Goal: Information Seeking & Learning: Learn about a topic

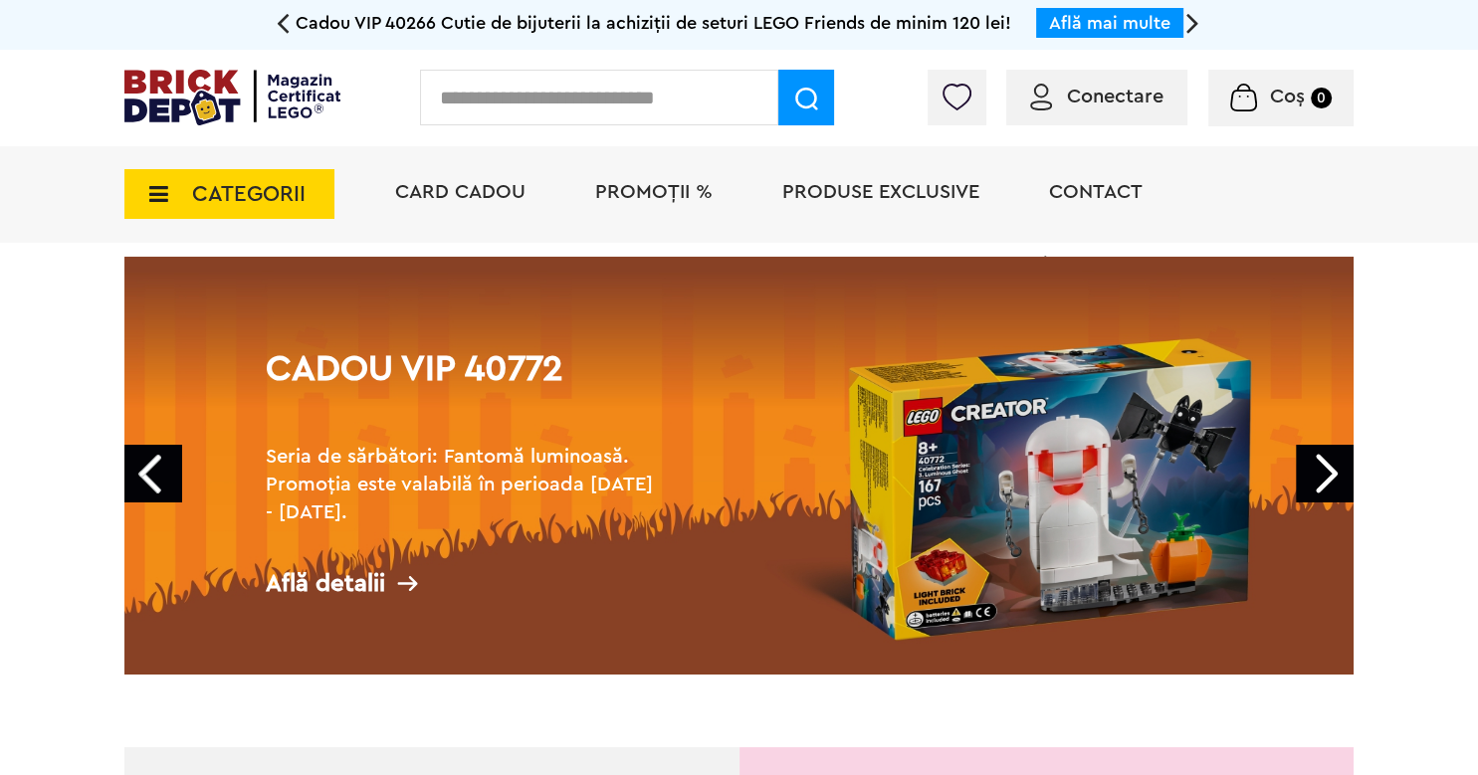
scroll to position [131, 0]
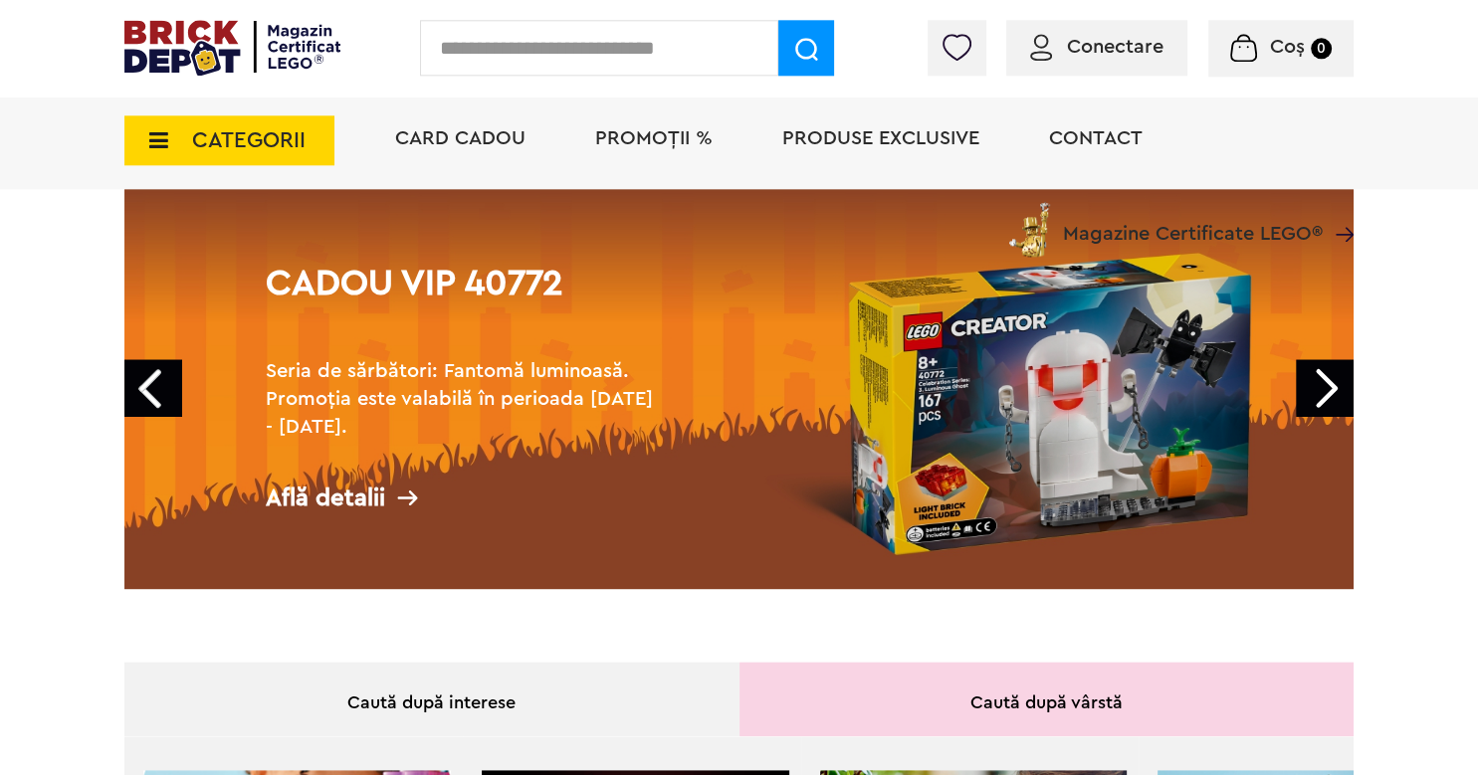
click at [991, 406] on link "Cadou VIP 40772 Seria de sărbători: Fantomă luminoasă. Promoția este valabilă î…" at bounding box center [738, 380] width 1229 height 418
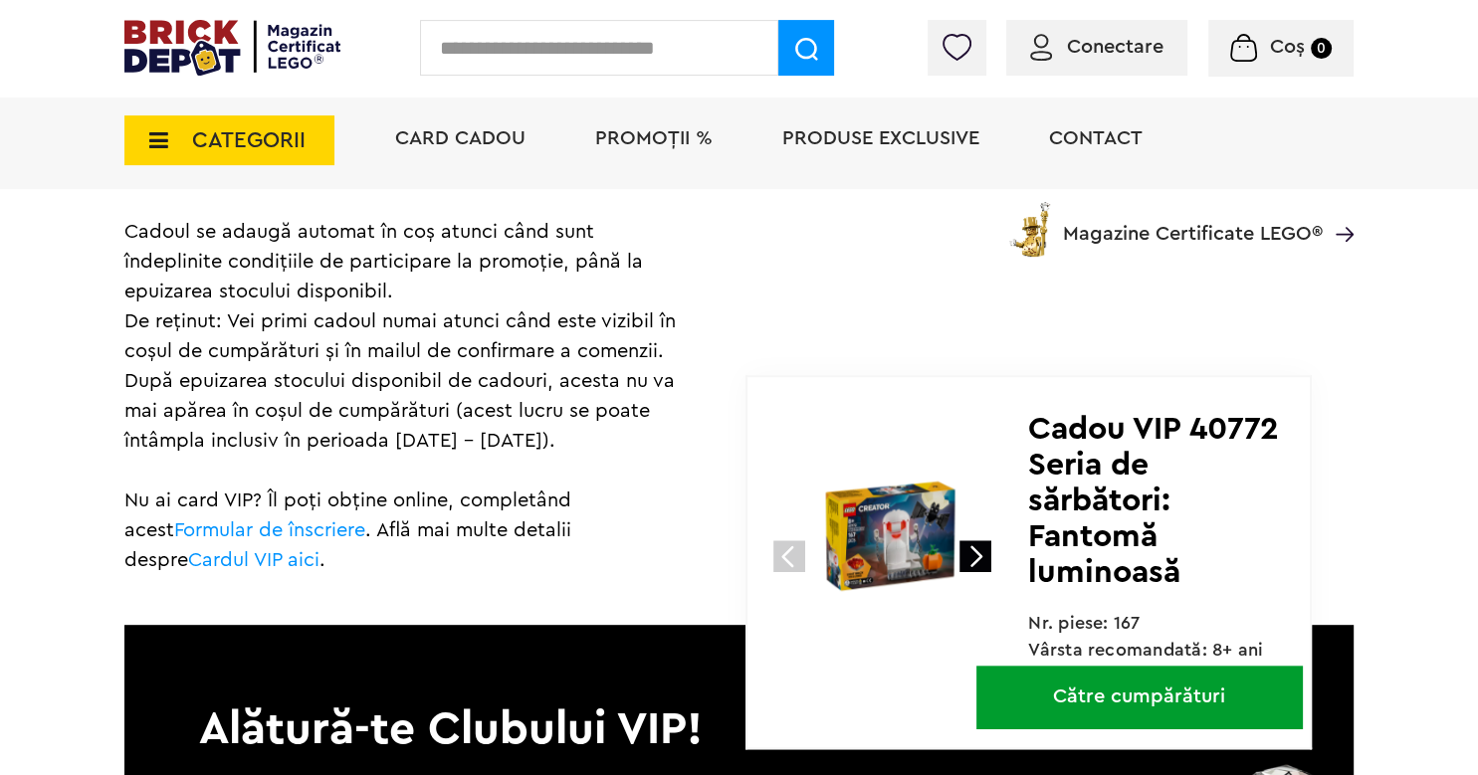
scroll to position [1668, 0]
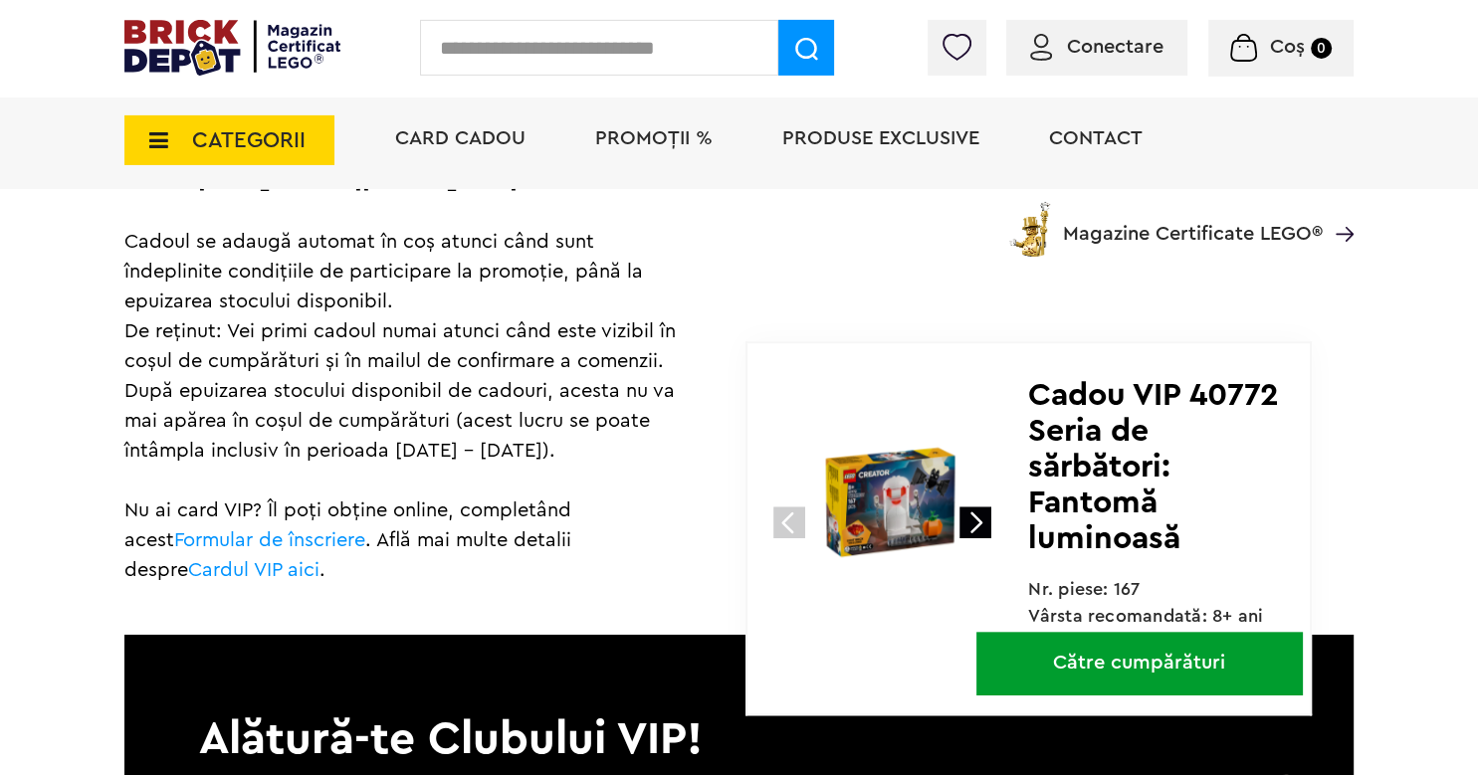
click at [967, 531] on link at bounding box center [975, 523] width 32 height 32
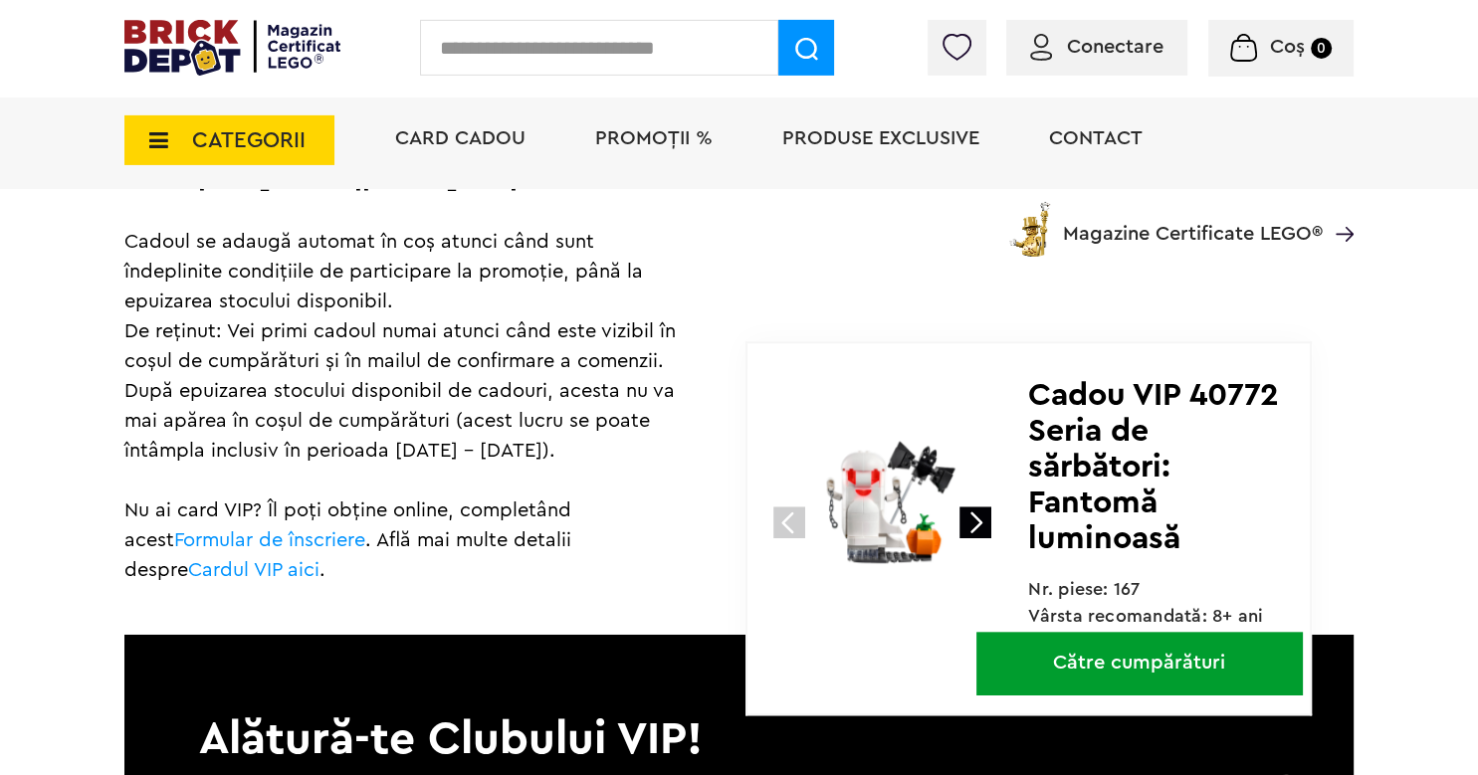
click at [967, 531] on link at bounding box center [975, 523] width 32 height 32
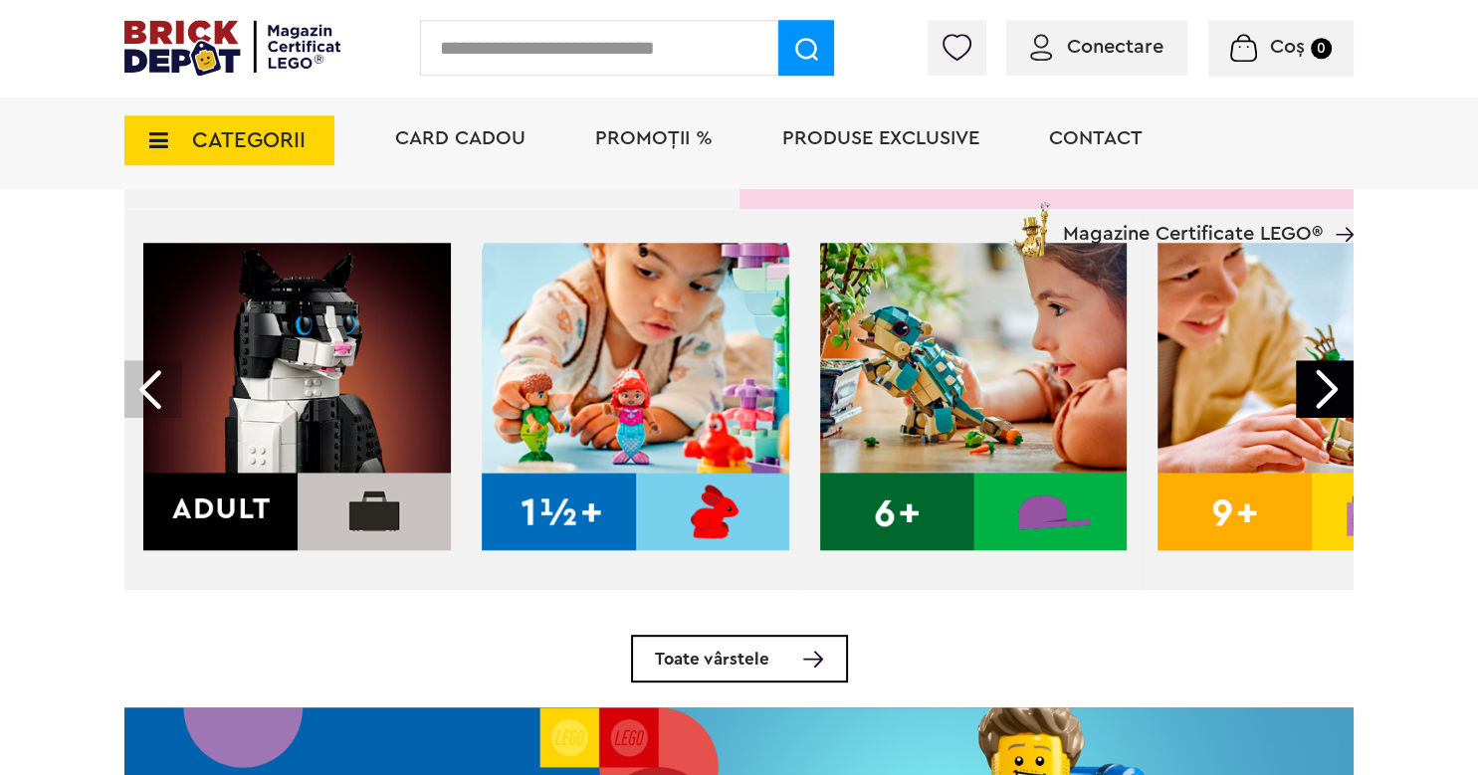
scroll to position [683, 0]
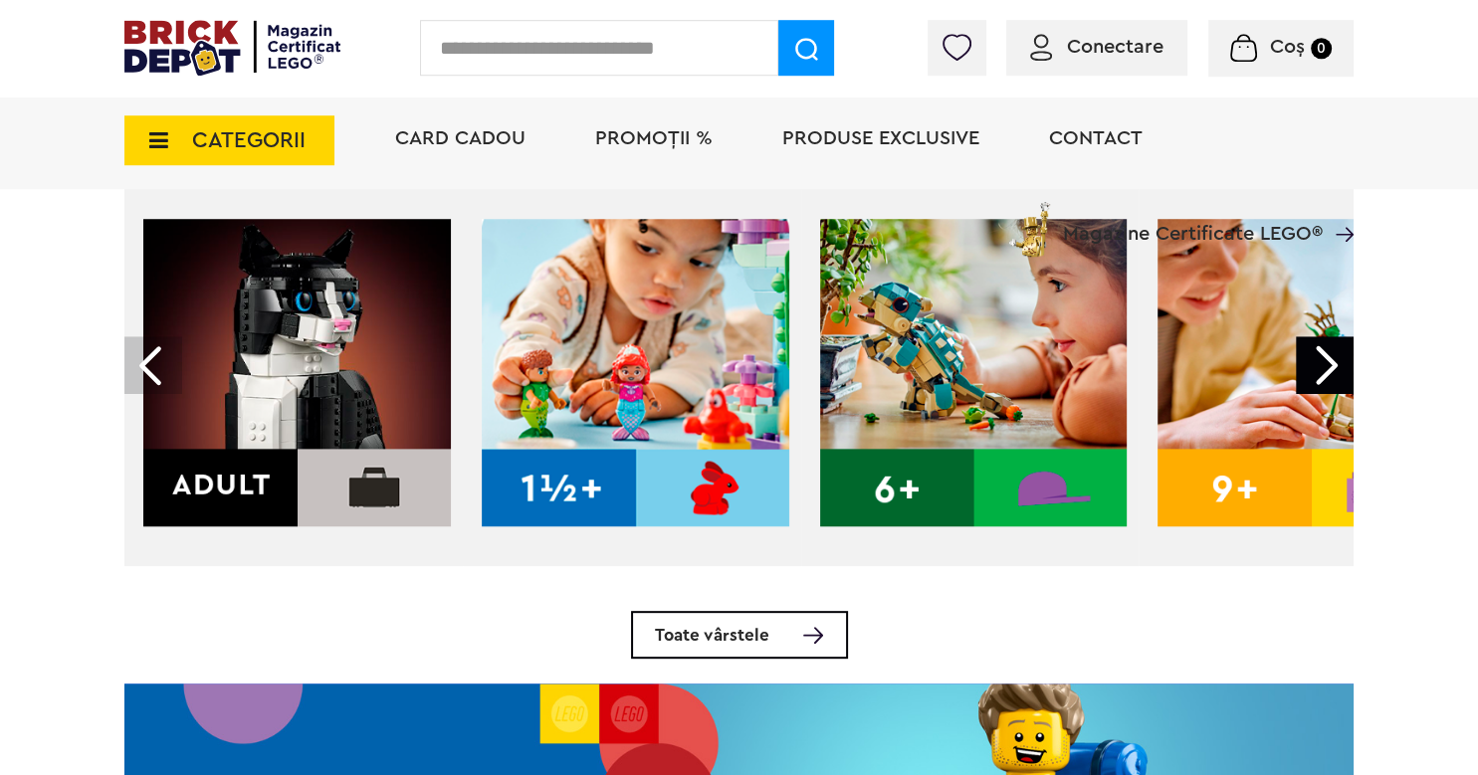
click at [340, 359] on img at bounding box center [296, 372] width 307 height 307
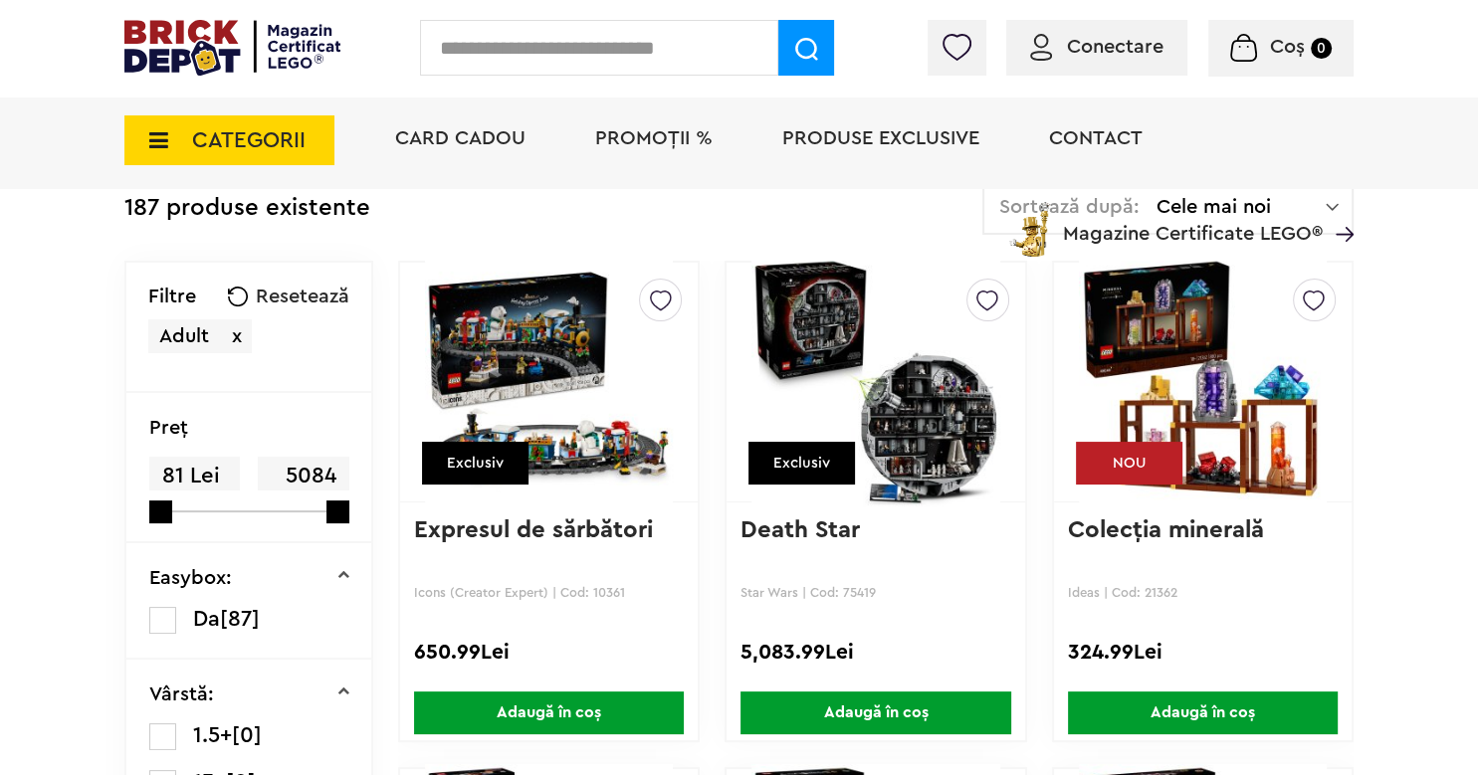
scroll to position [166, 0]
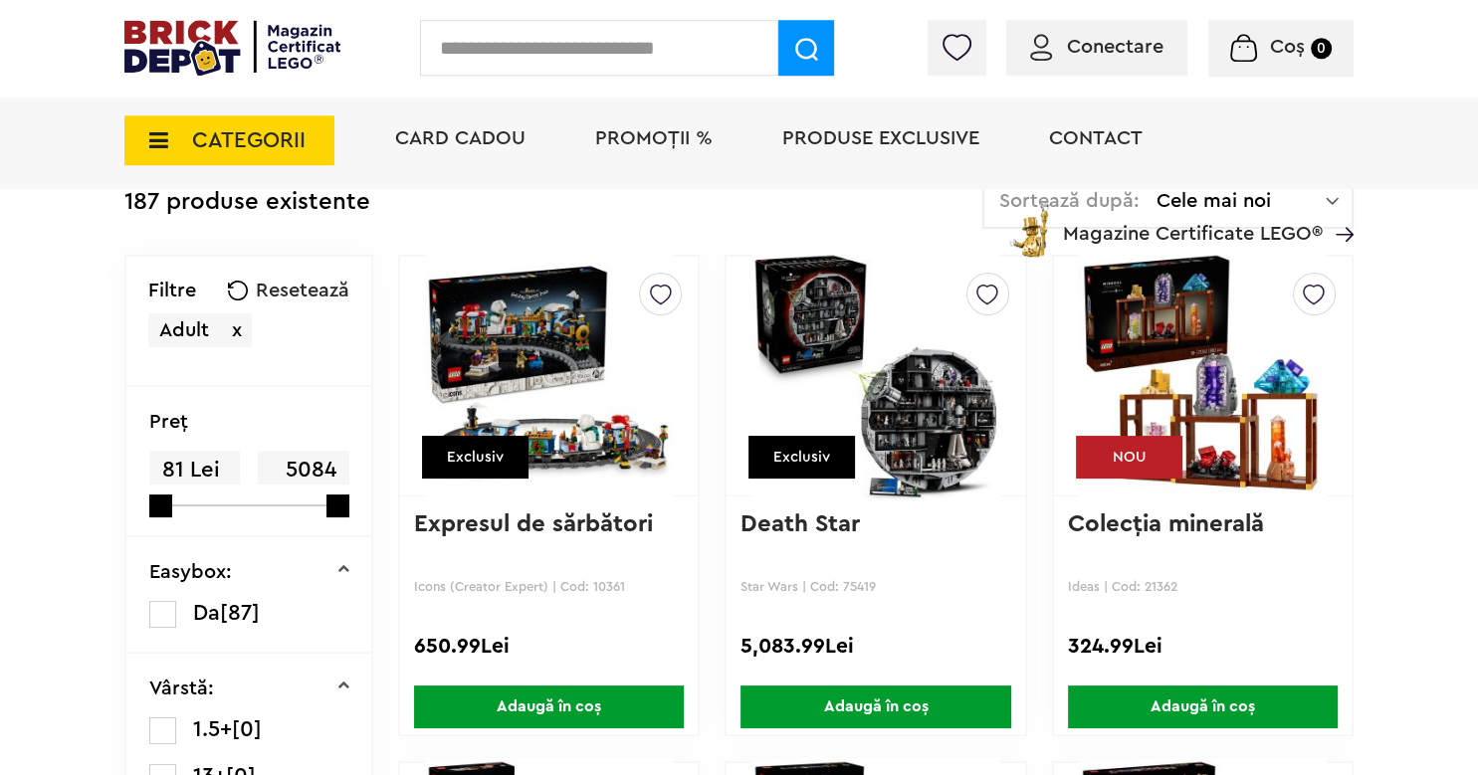
click at [889, 454] on img at bounding box center [875, 376] width 248 height 279
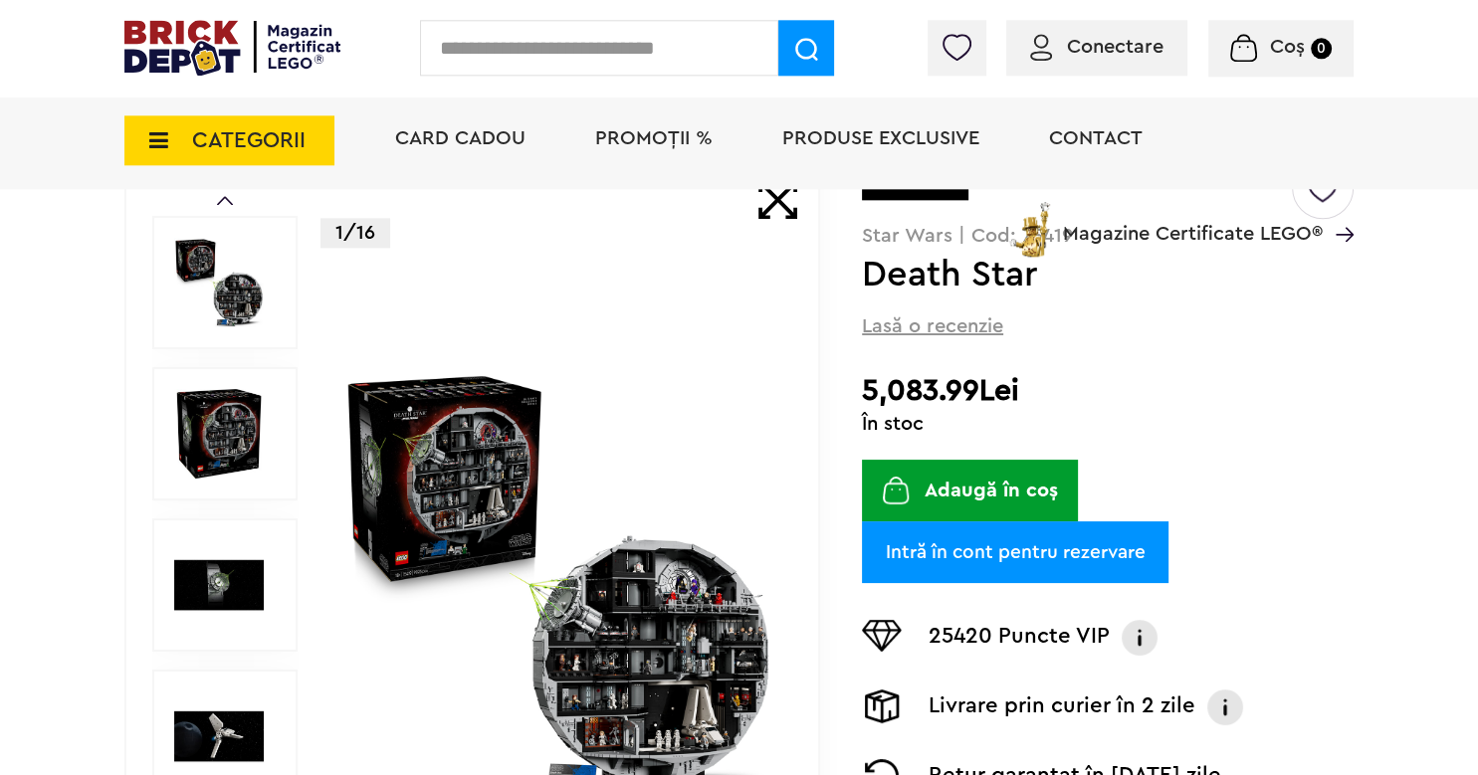
scroll to position [197, 0]
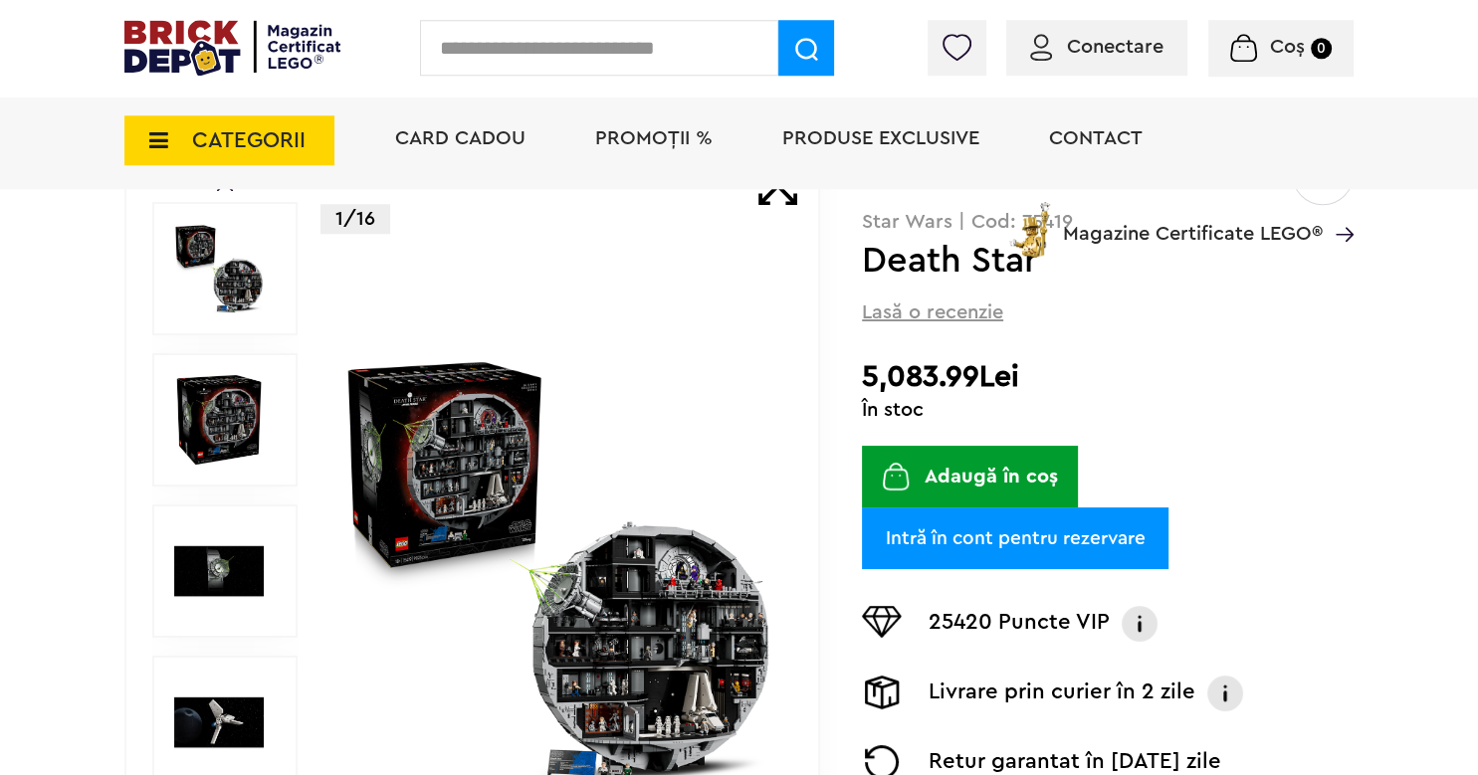
click at [550, 481] on img at bounding box center [558, 572] width 434 height 434
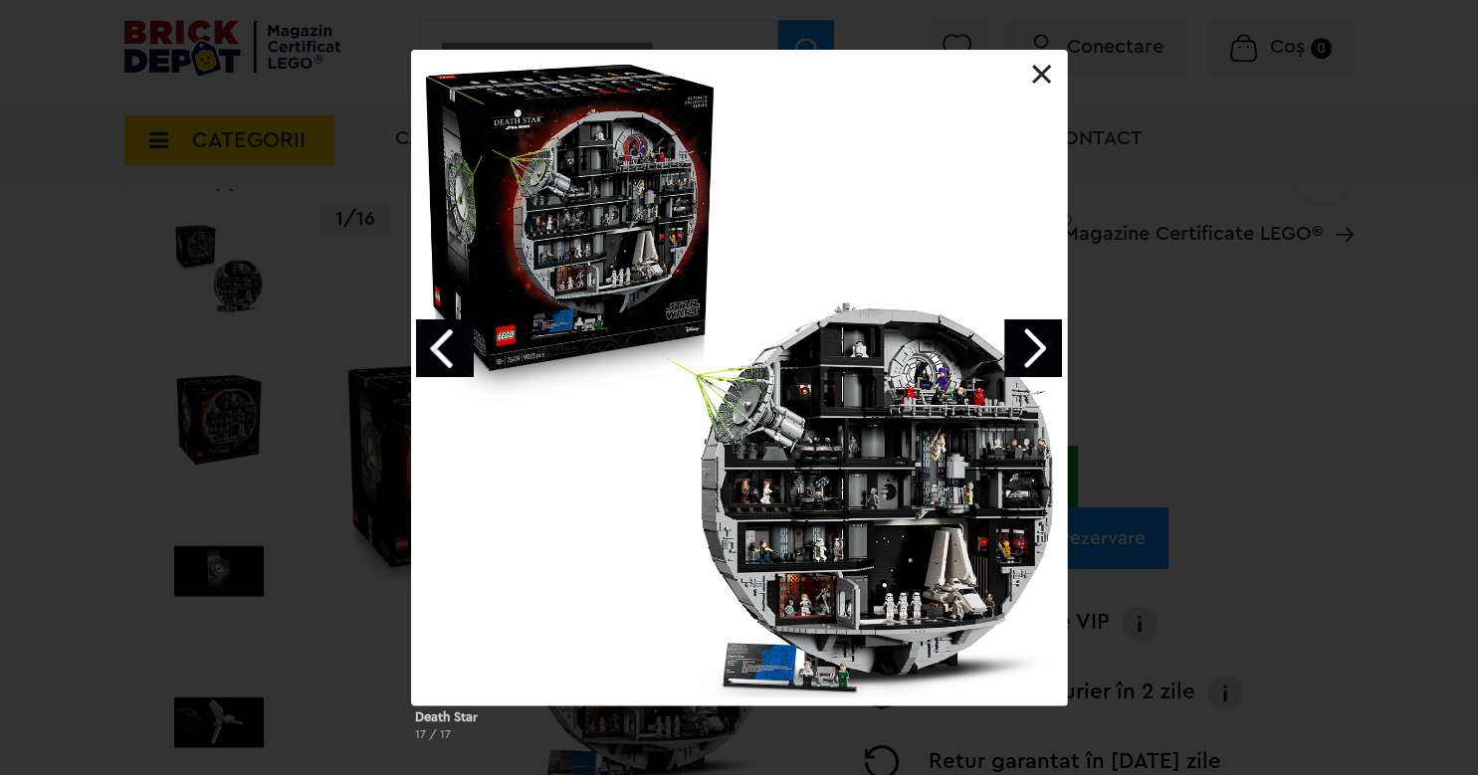
click at [1046, 79] on link at bounding box center [1042, 75] width 20 height 20
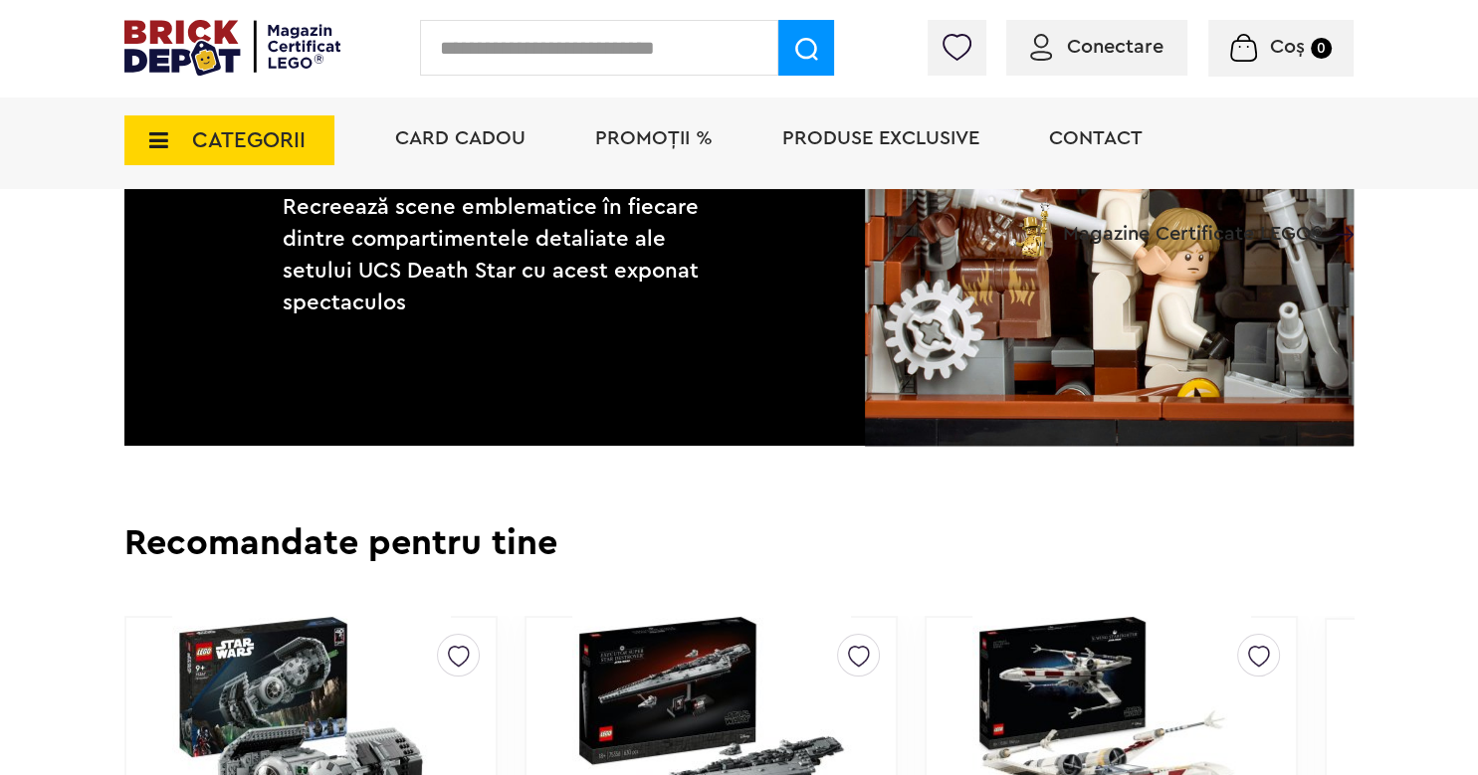
scroll to position [2766, 0]
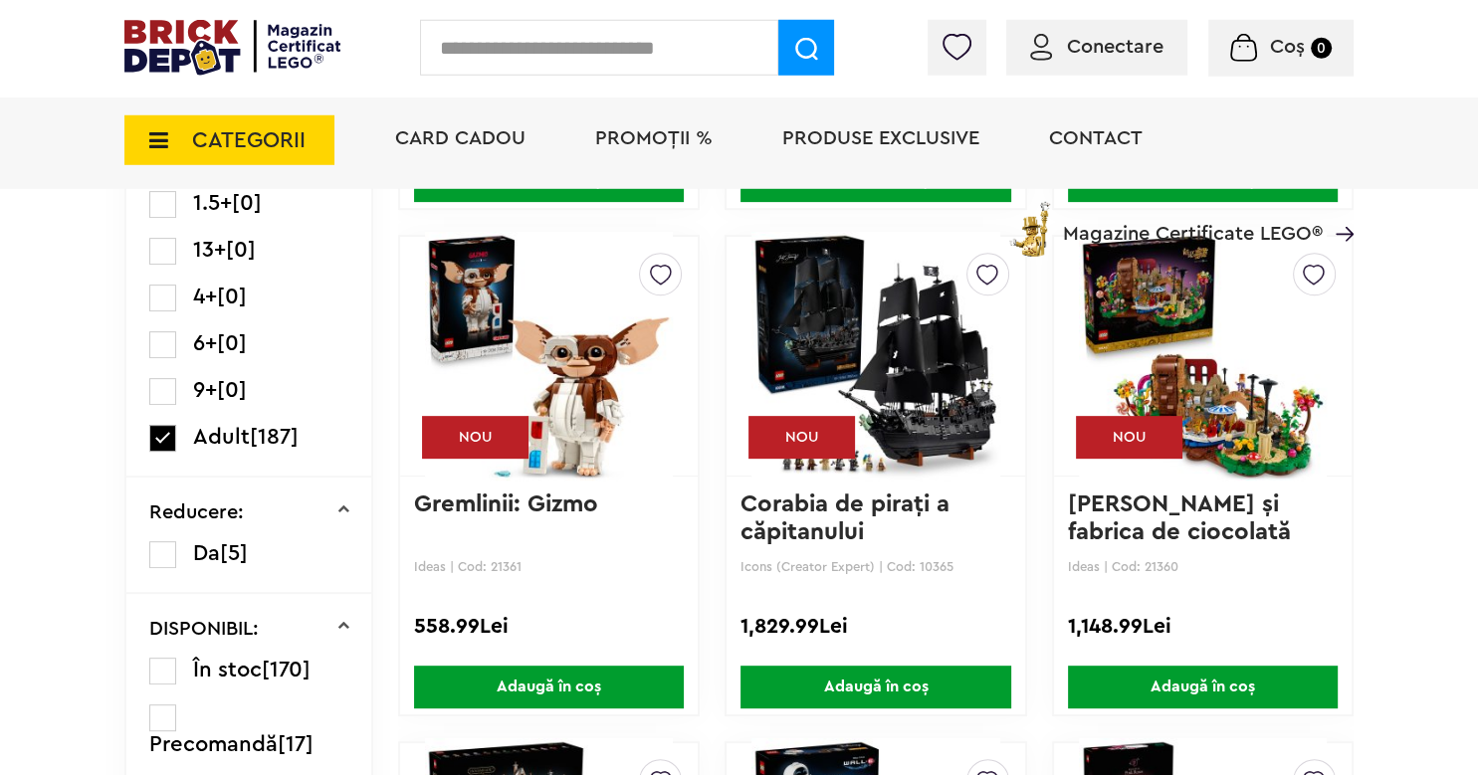
scroll to position [692, 0]
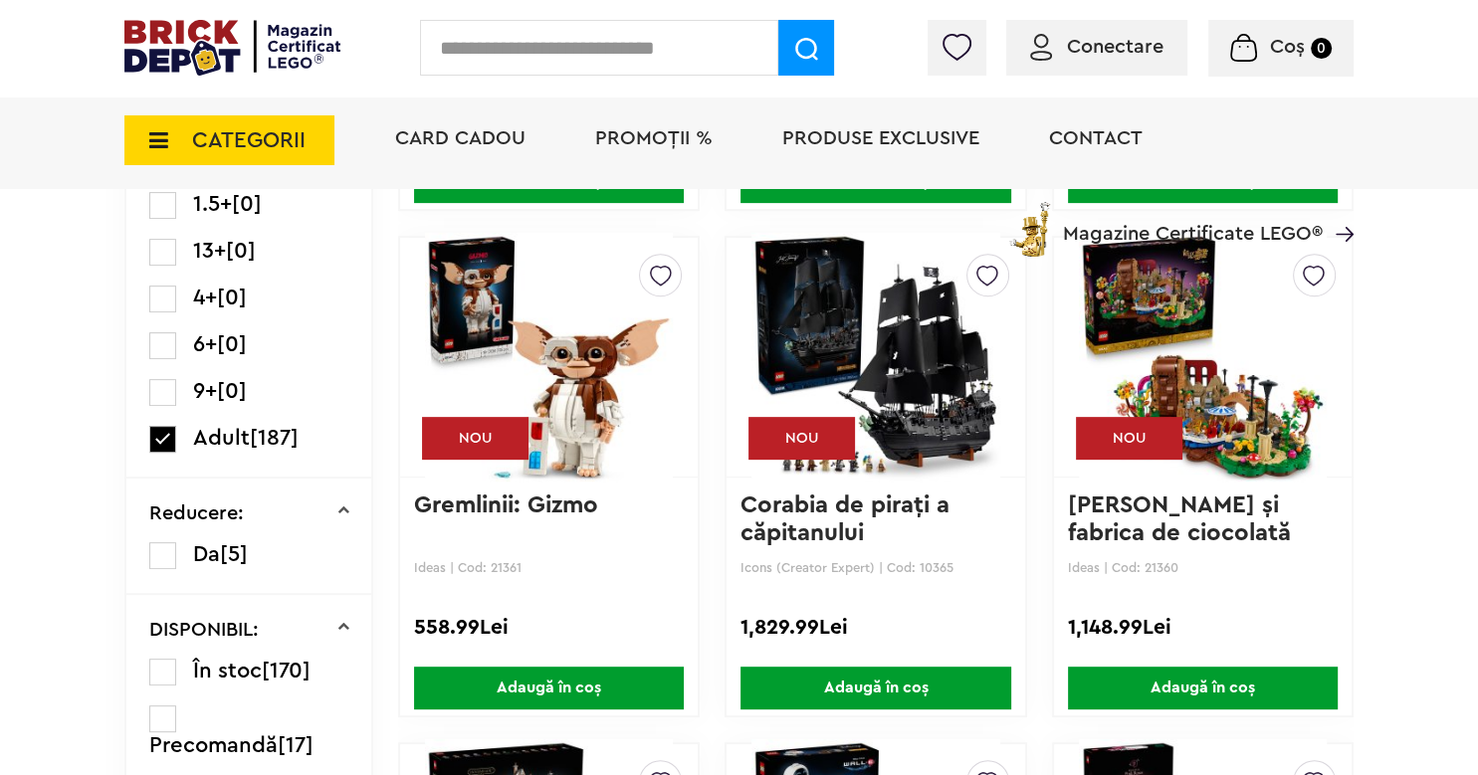
click at [869, 383] on img at bounding box center [875, 357] width 248 height 279
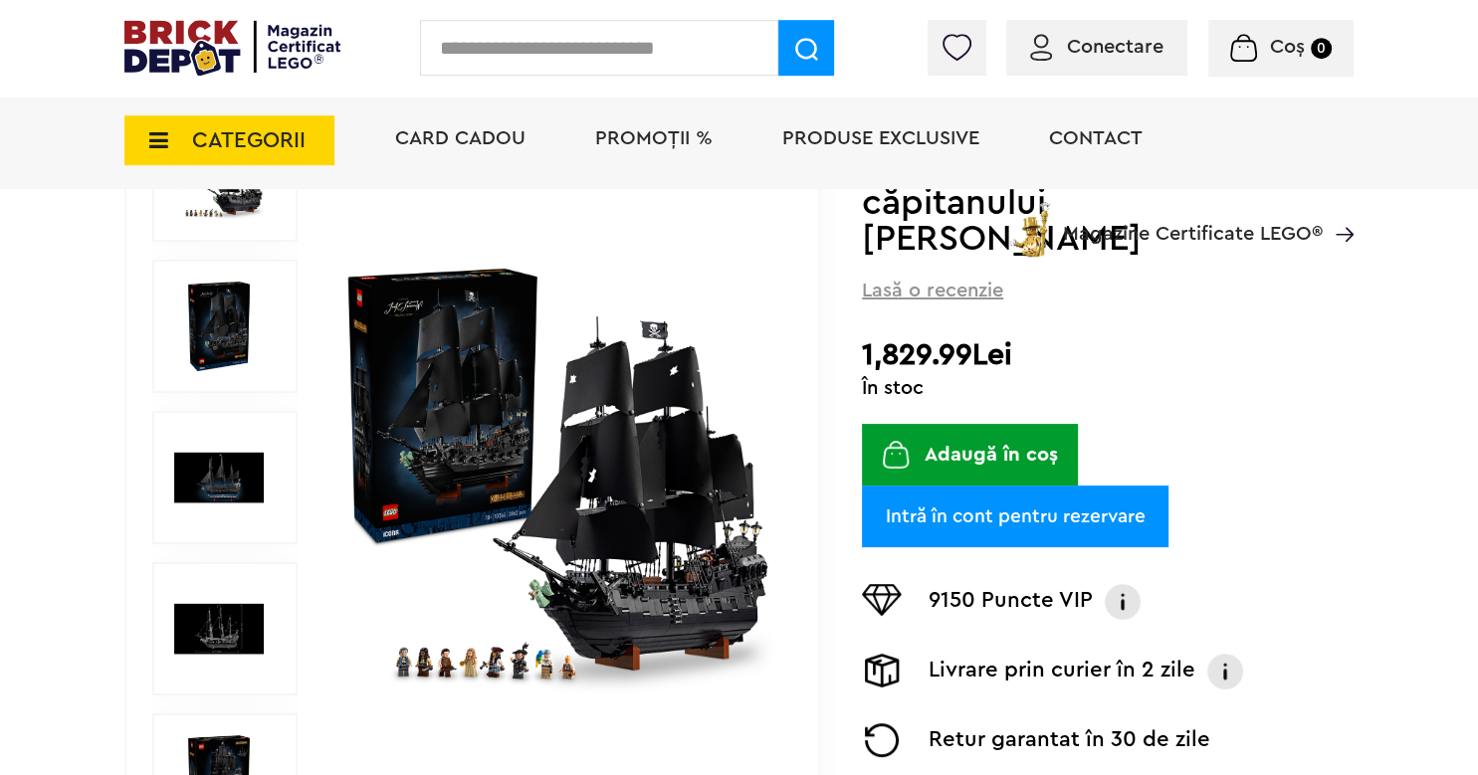
scroll to position [291, 0]
click at [615, 434] on img at bounding box center [558, 479] width 434 height 434
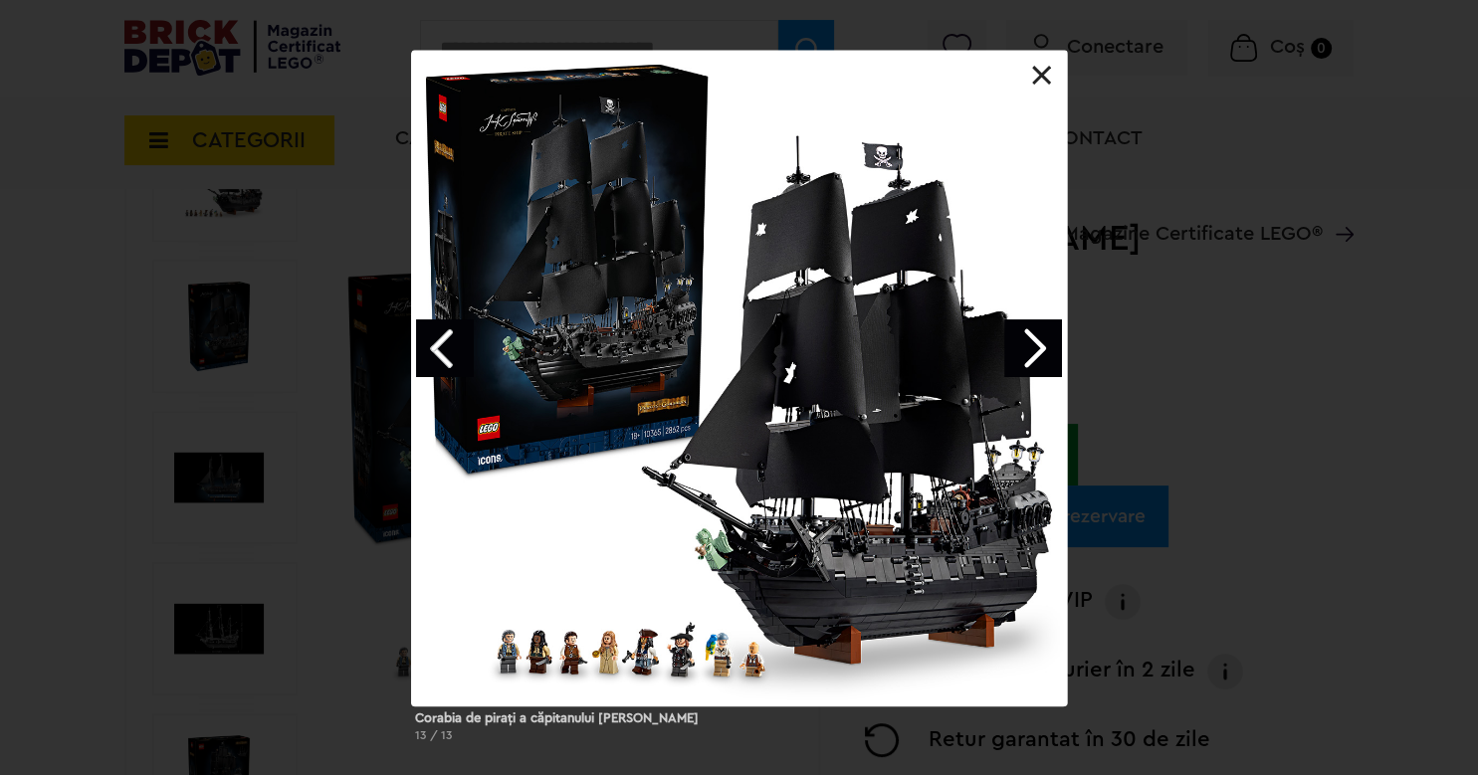
click at [1046, 342] on link "Next image" at bounding box center [1033, 348] width 58 height 58
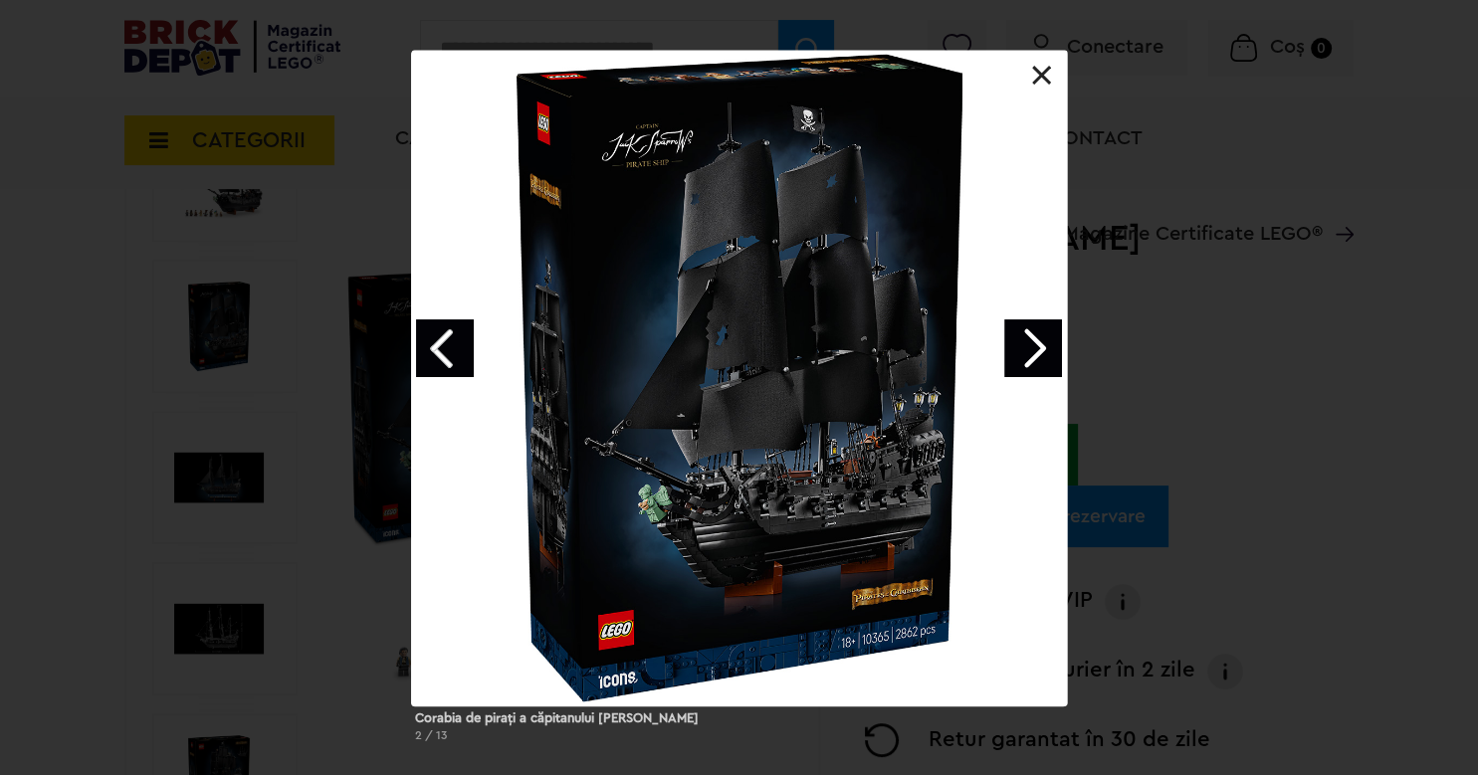
click at [1046, 342] on link "Next image" at bounding box center [1033, 348] width 58 height 58
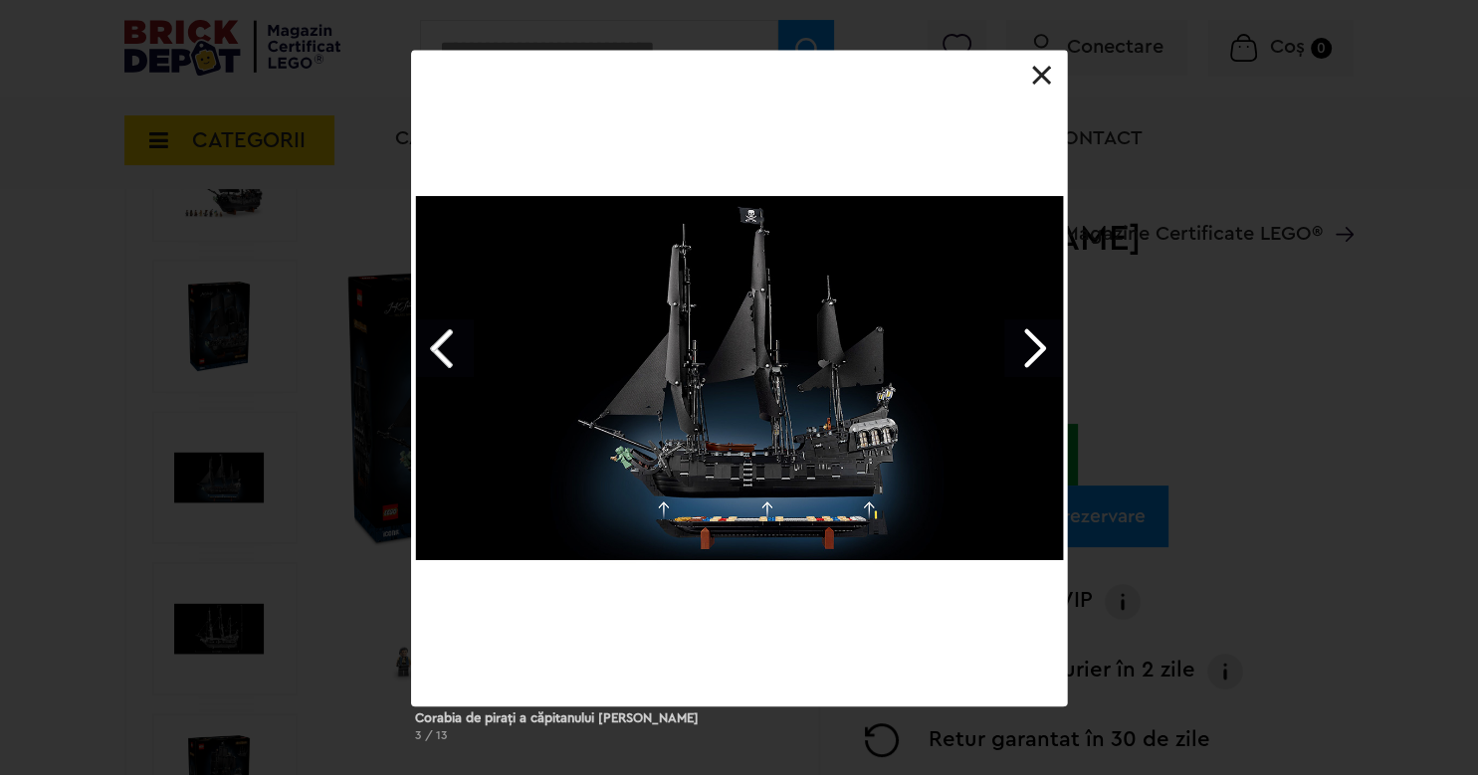
click at [1029, 355] on link "Next image" at bounding box center [1033, 348] width 58 height 58
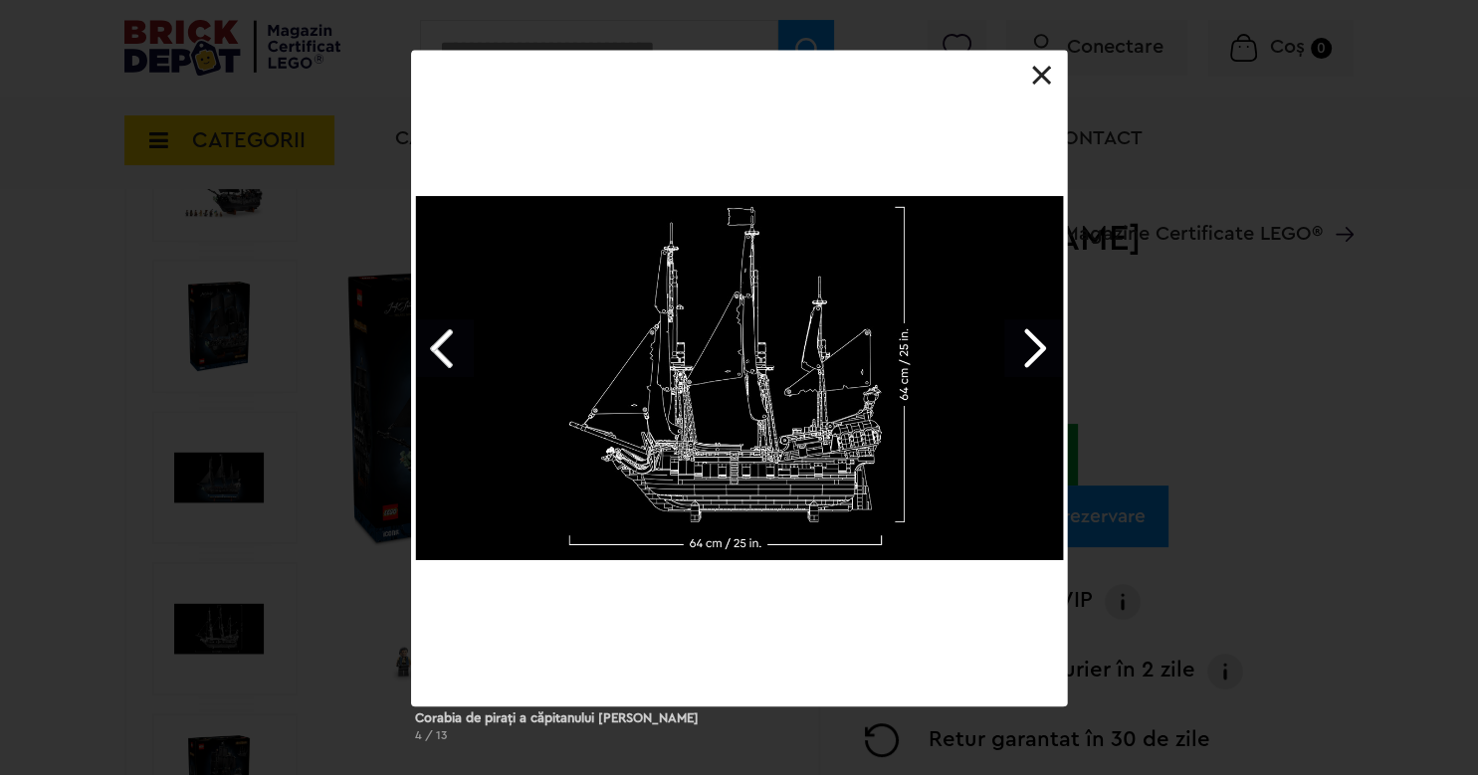
click at [1029, 355] on link "Next image" at bounding box center [1033, 348] width 58 height 58
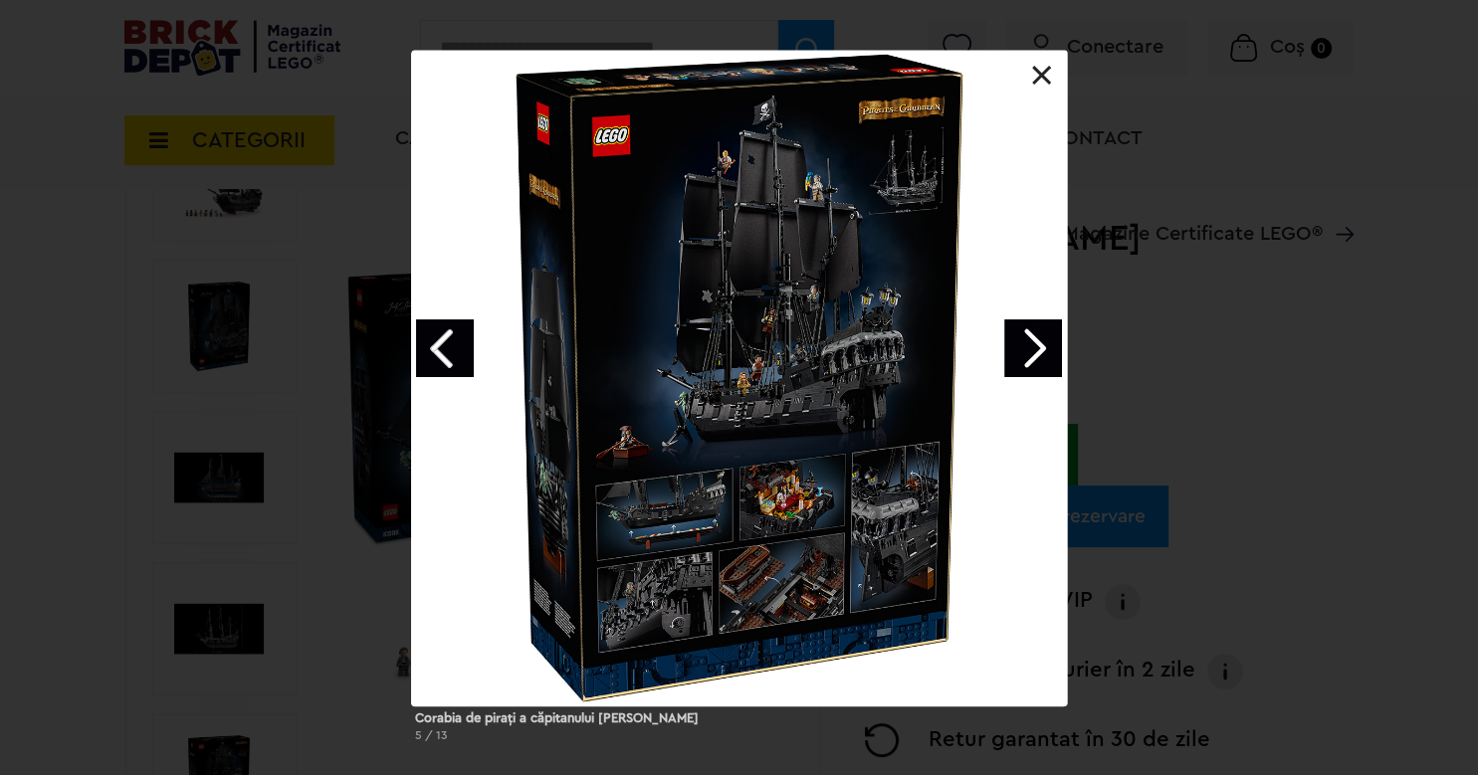
click at [1029, 355] on link "Next image" at bounding box center [1033, 348] width 58 height 58
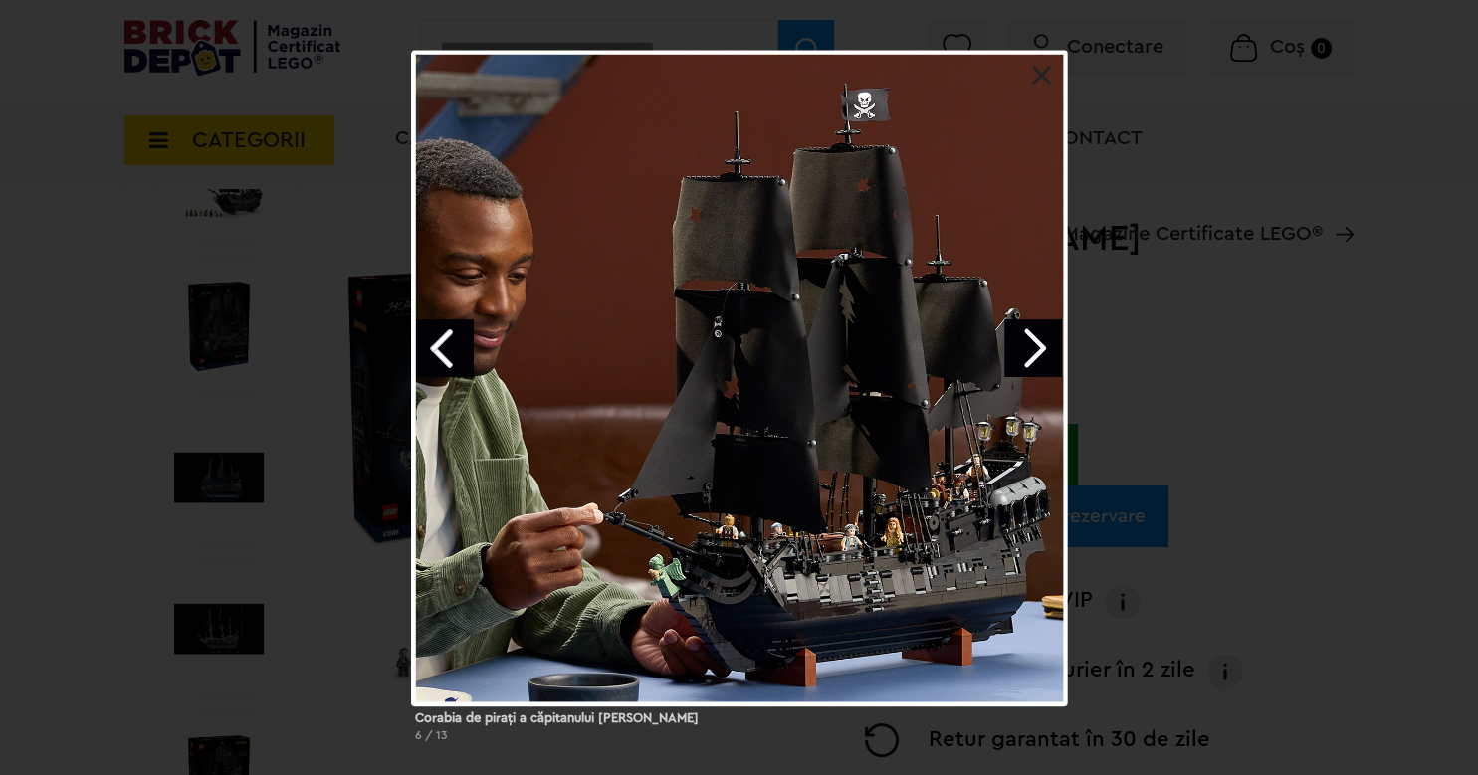
click at [1029, 355] on link "Next image" at bounding box center [1033, 348] width 58 height 58
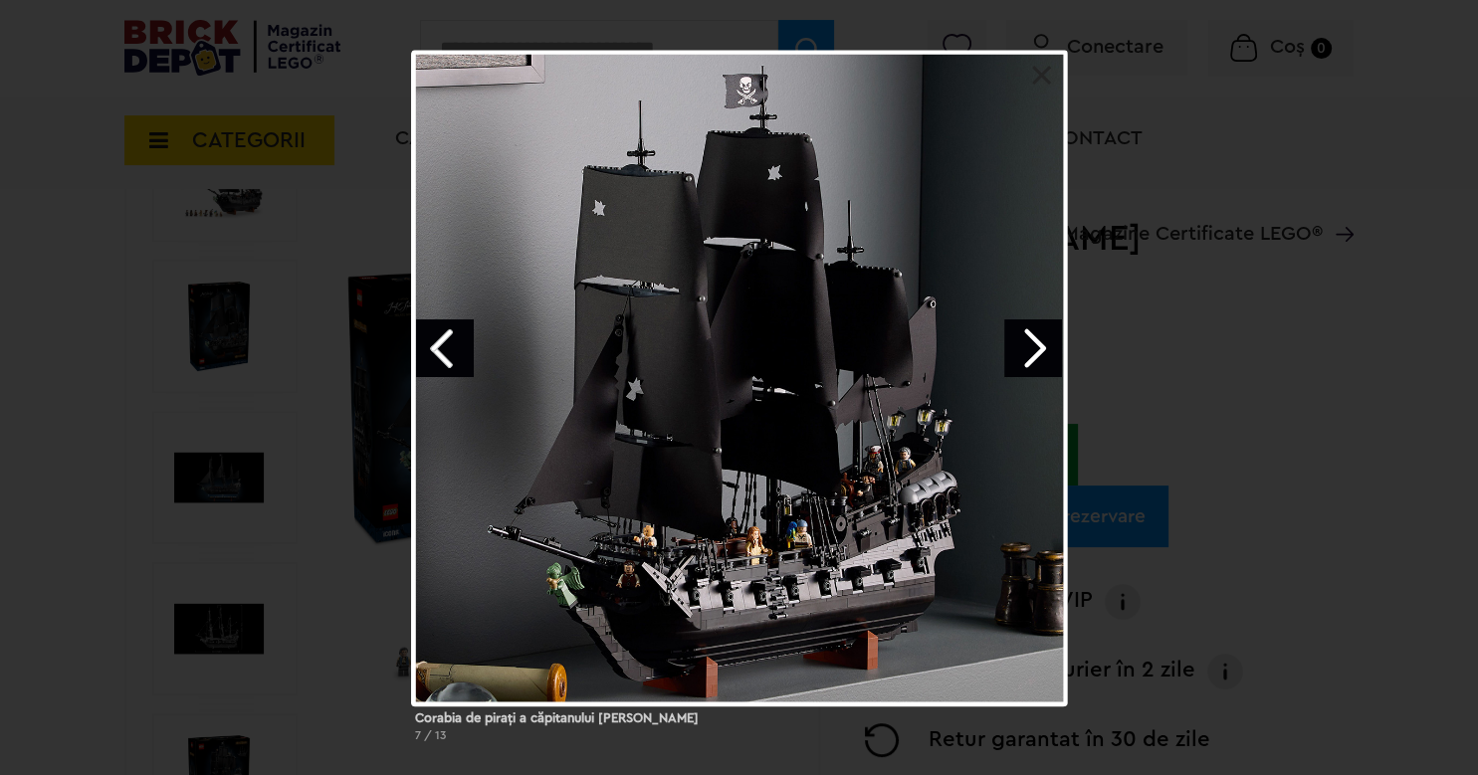
click at [1029, 355] on link "Next image" at bounding box center [1033, 348] width 58 height 58
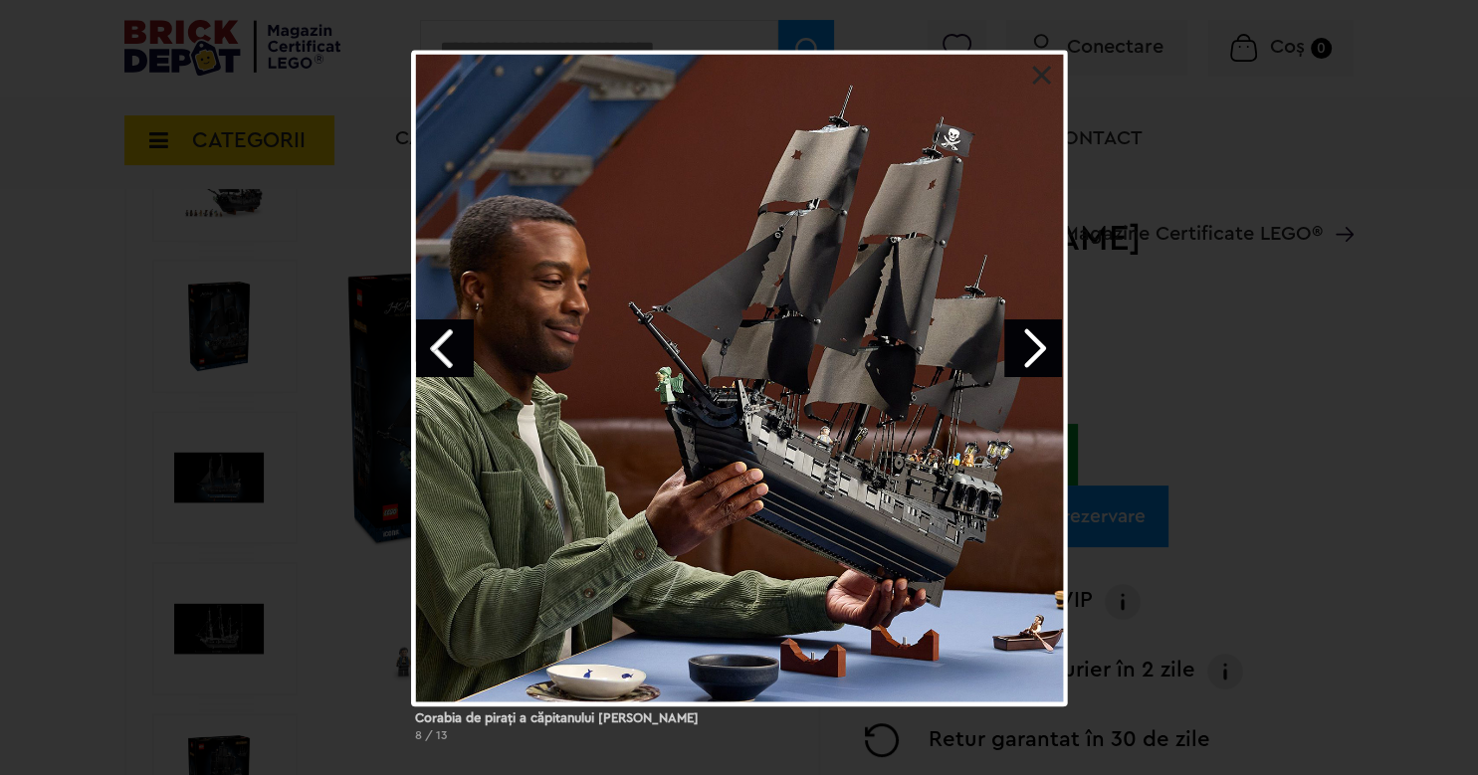
click at [1029, 355] on link "Next image" at bounding box center [1033, 348] width 58 height 58
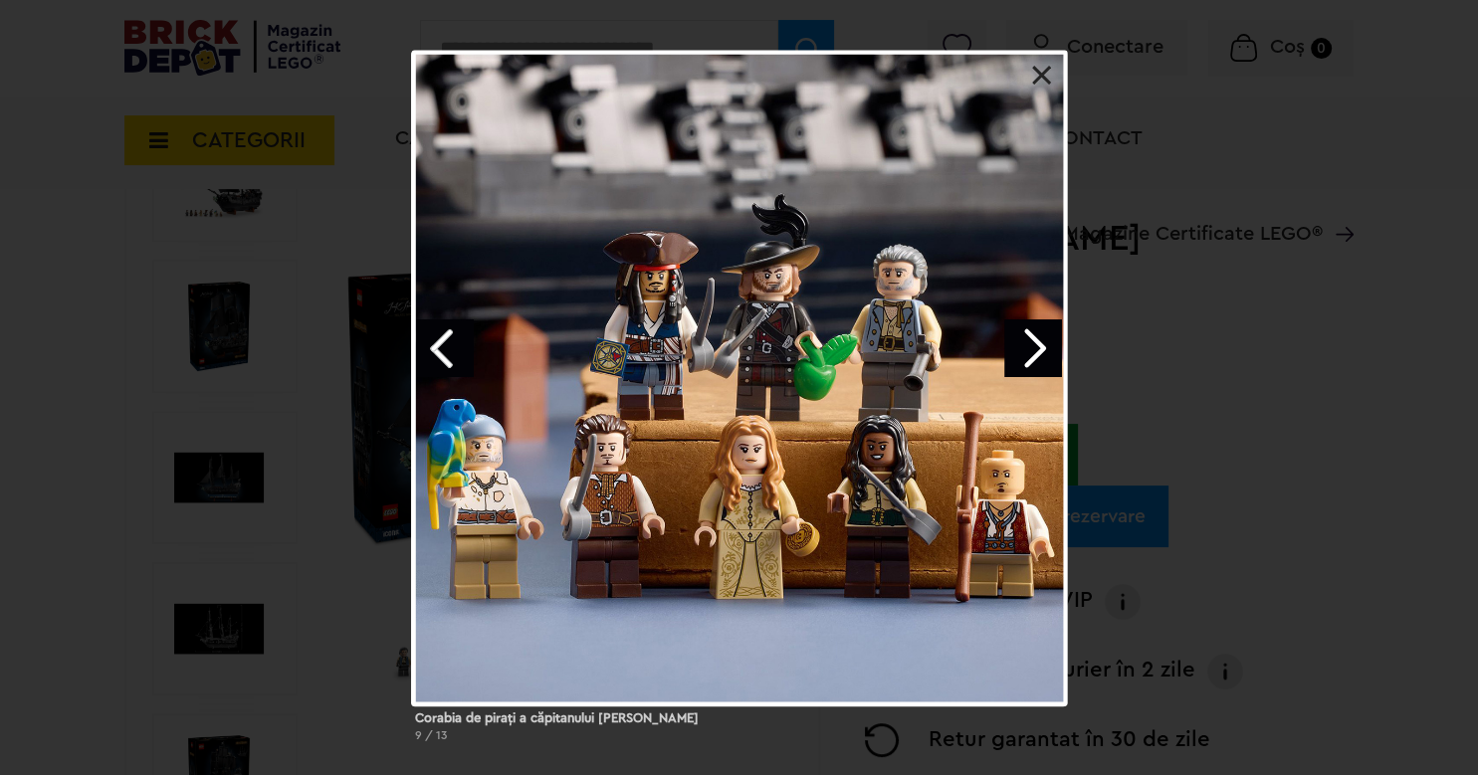
click at [1029, 355] on link "Next image" at bounding box center [1033, 348] width 58 height 58
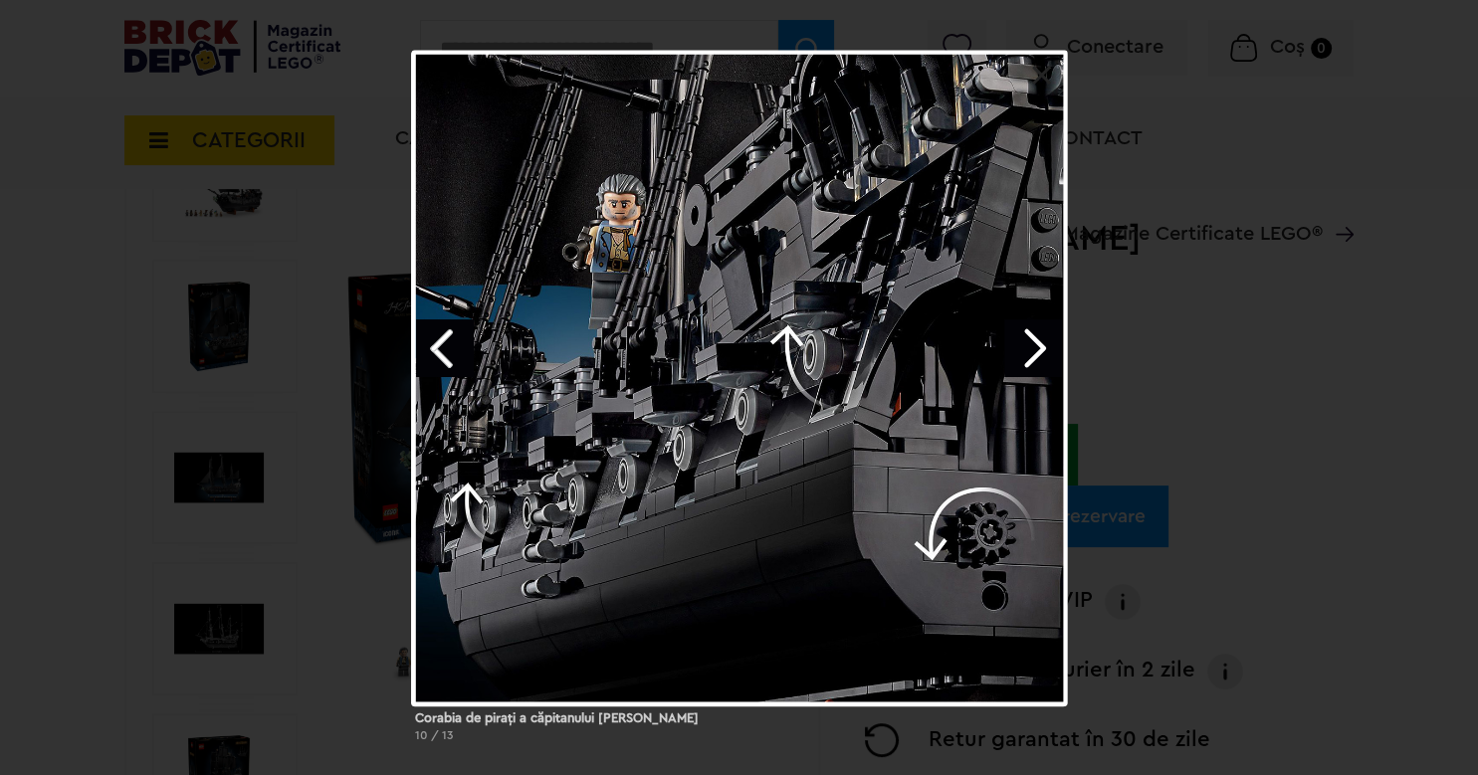
click at [1029, 355] on link "Next image" at bounding box center [1033, 348] width 58 height 58
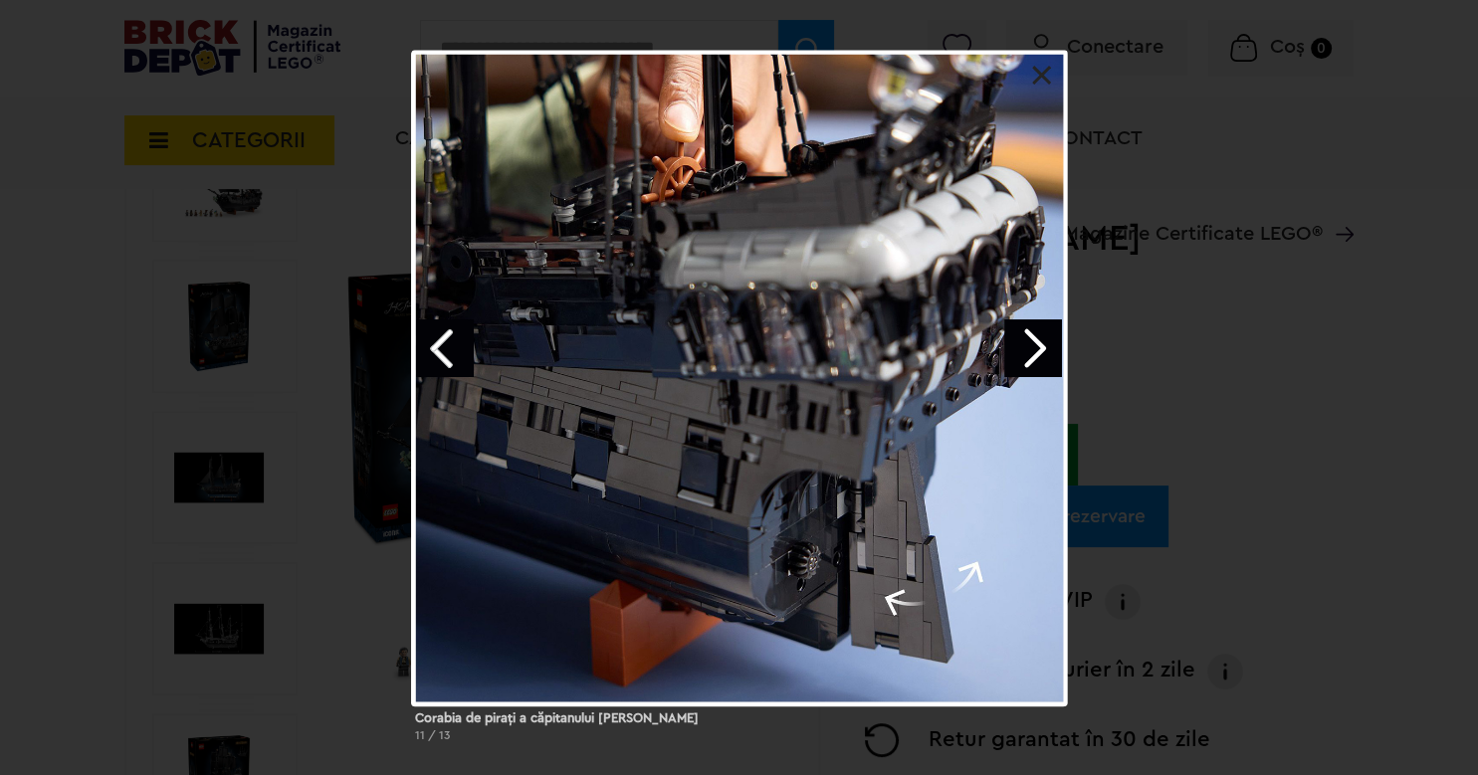
click at [1029, 355] on link "Next image" at bounding box center [1033, 348] width 58 height 58
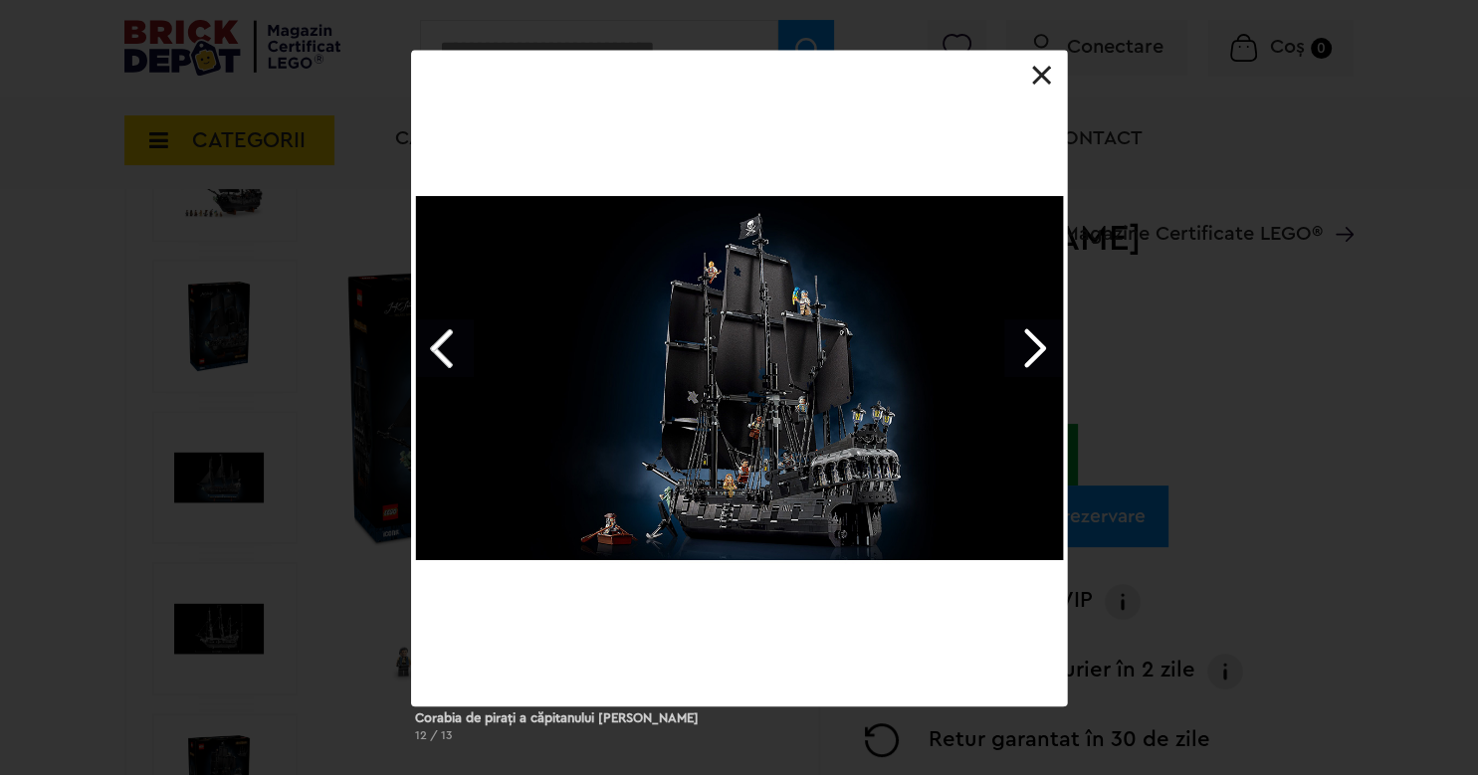
click at [1029, 355] on link "Next image" at bounding box center [1033, 348] width 58 height 58
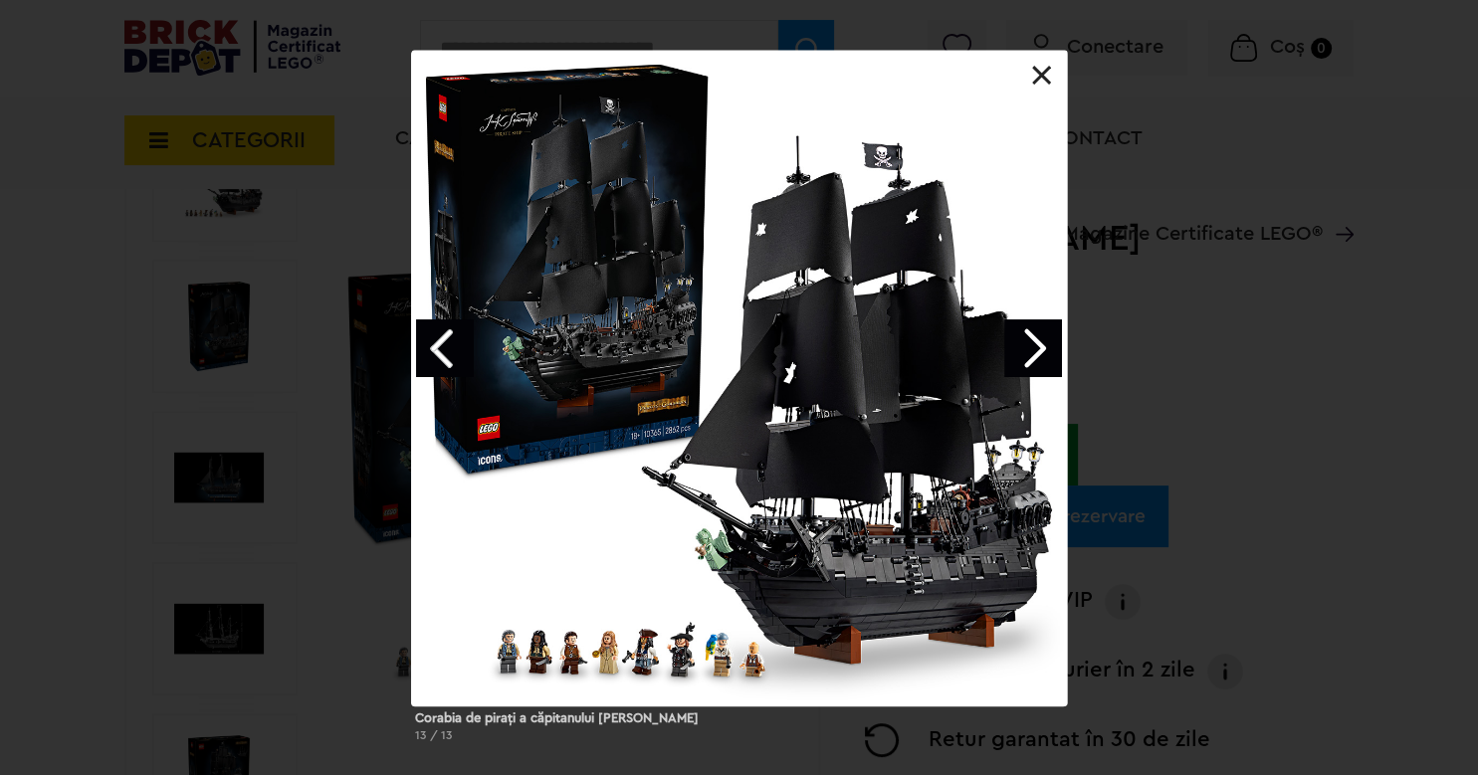
click at [1029, 355] on link "Next image" at bounding box center [1033, 348] width 58 height 58
click at [1032, 67] on div at bounding box center [739, 379] width 656 height 656
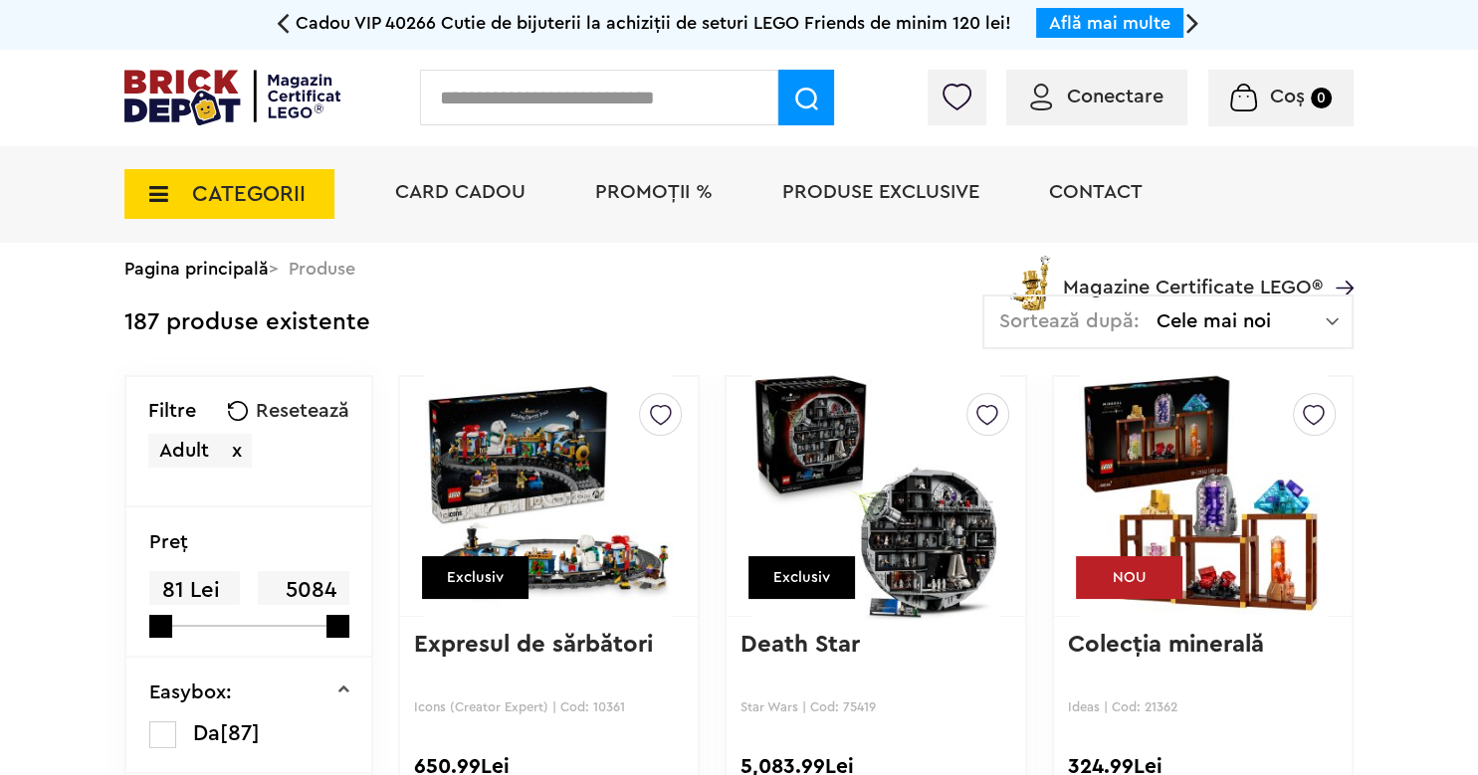
click at [1284, 330] on span "Cele mai noi" at bounding box center [1240, 321] width 169 height 20
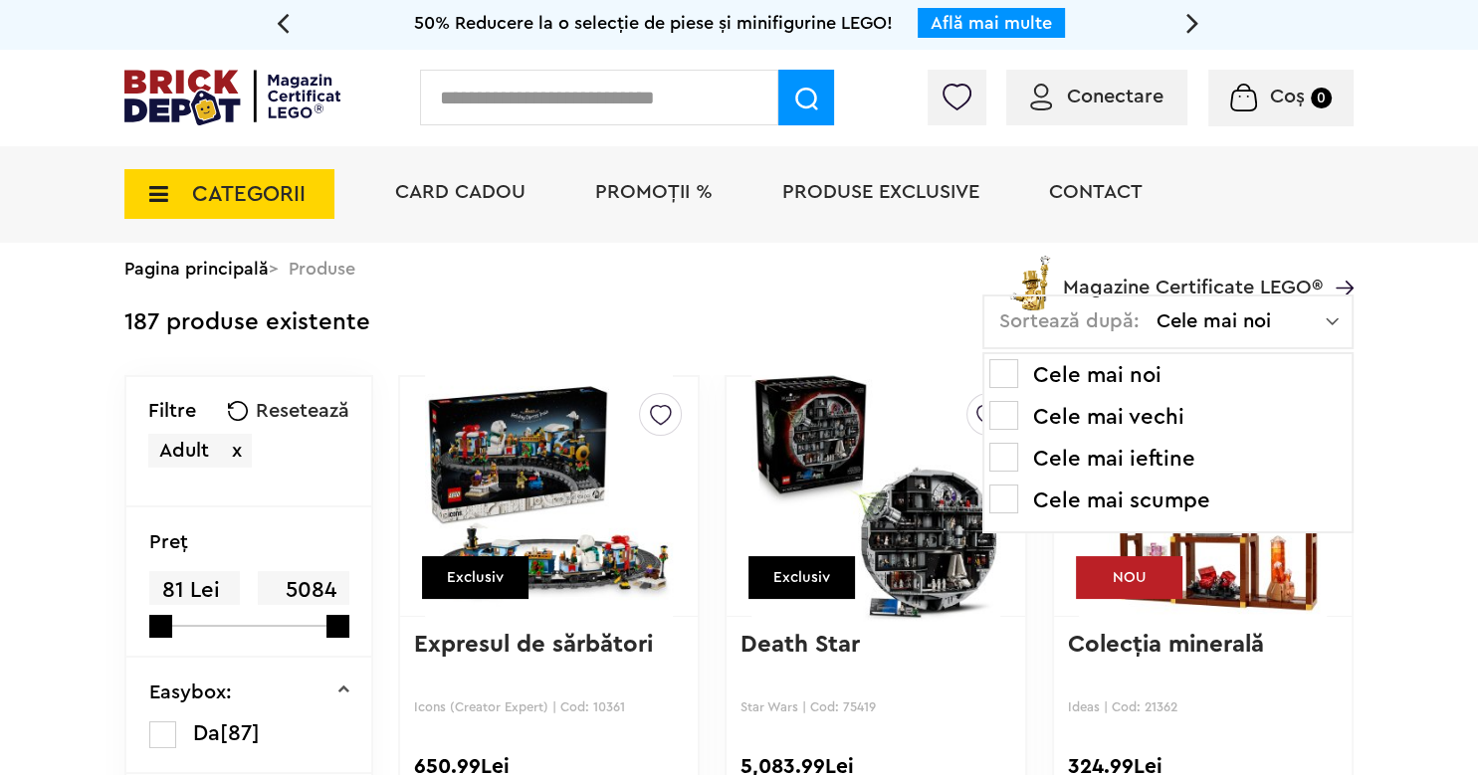
click at [1013, 460] on span at bounding box center [1003, 457] width 29 height 29
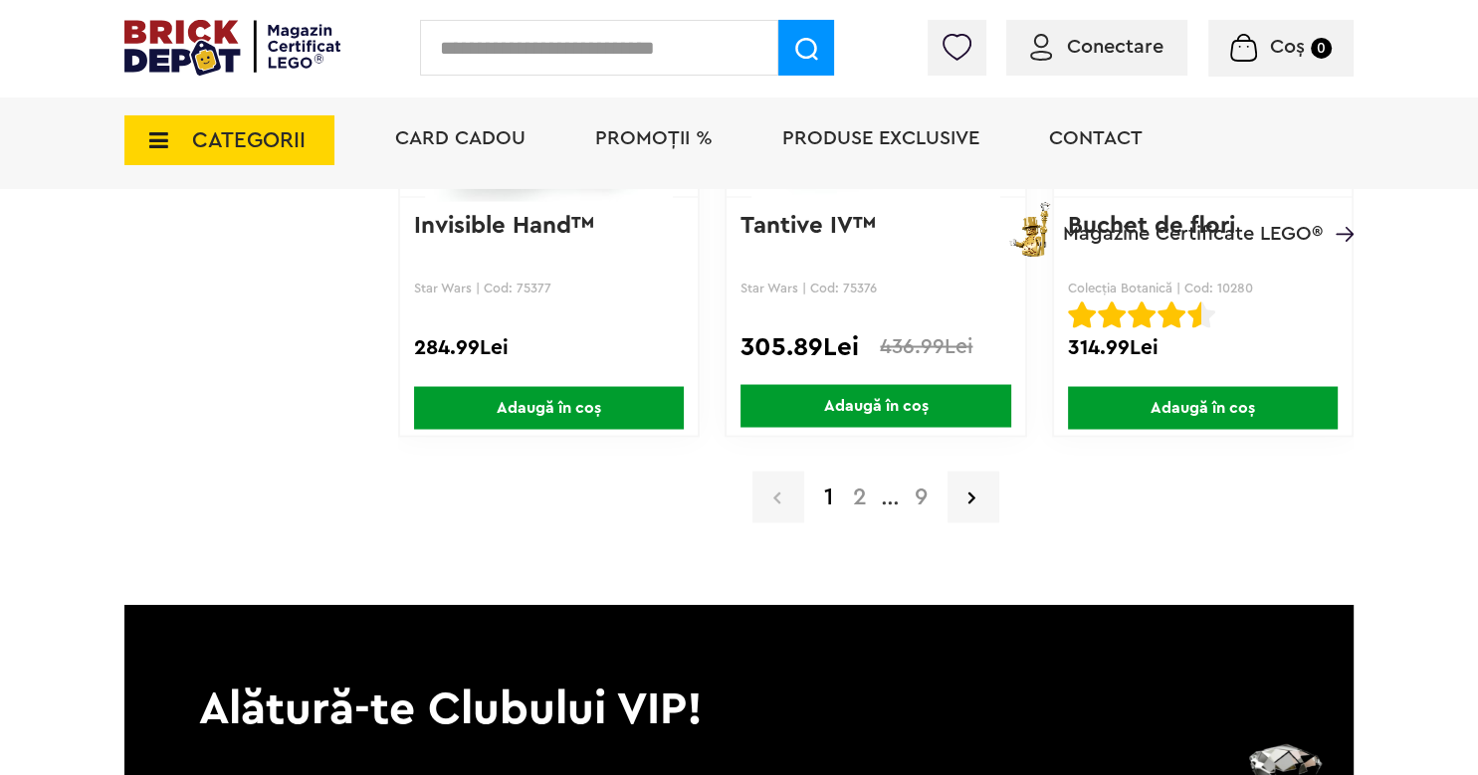
scroll to position [3511, 0]
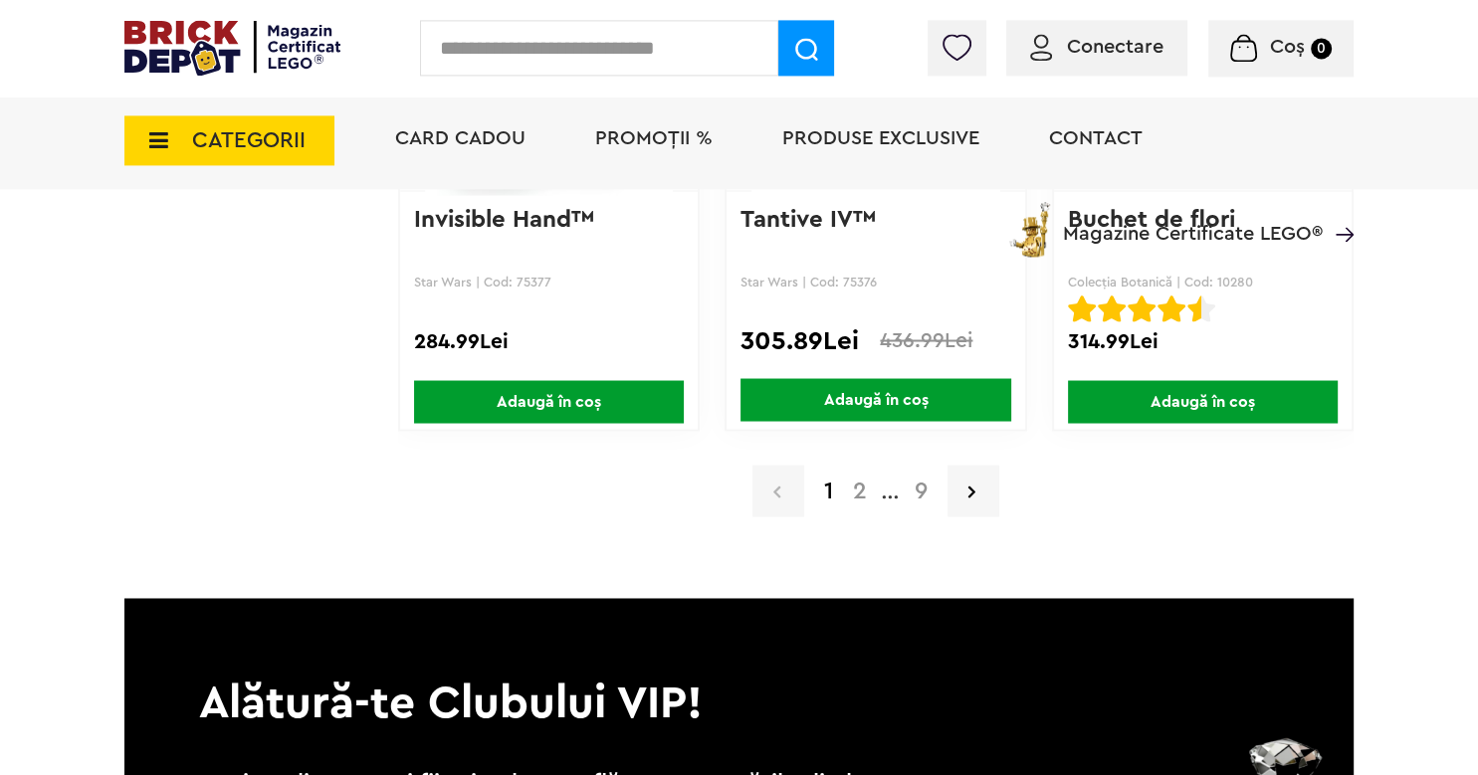
click at [871, 493] on a=Adult&order=3&page=2&small=3"] "2" at bounding box center [860, 491] width 34 height 24
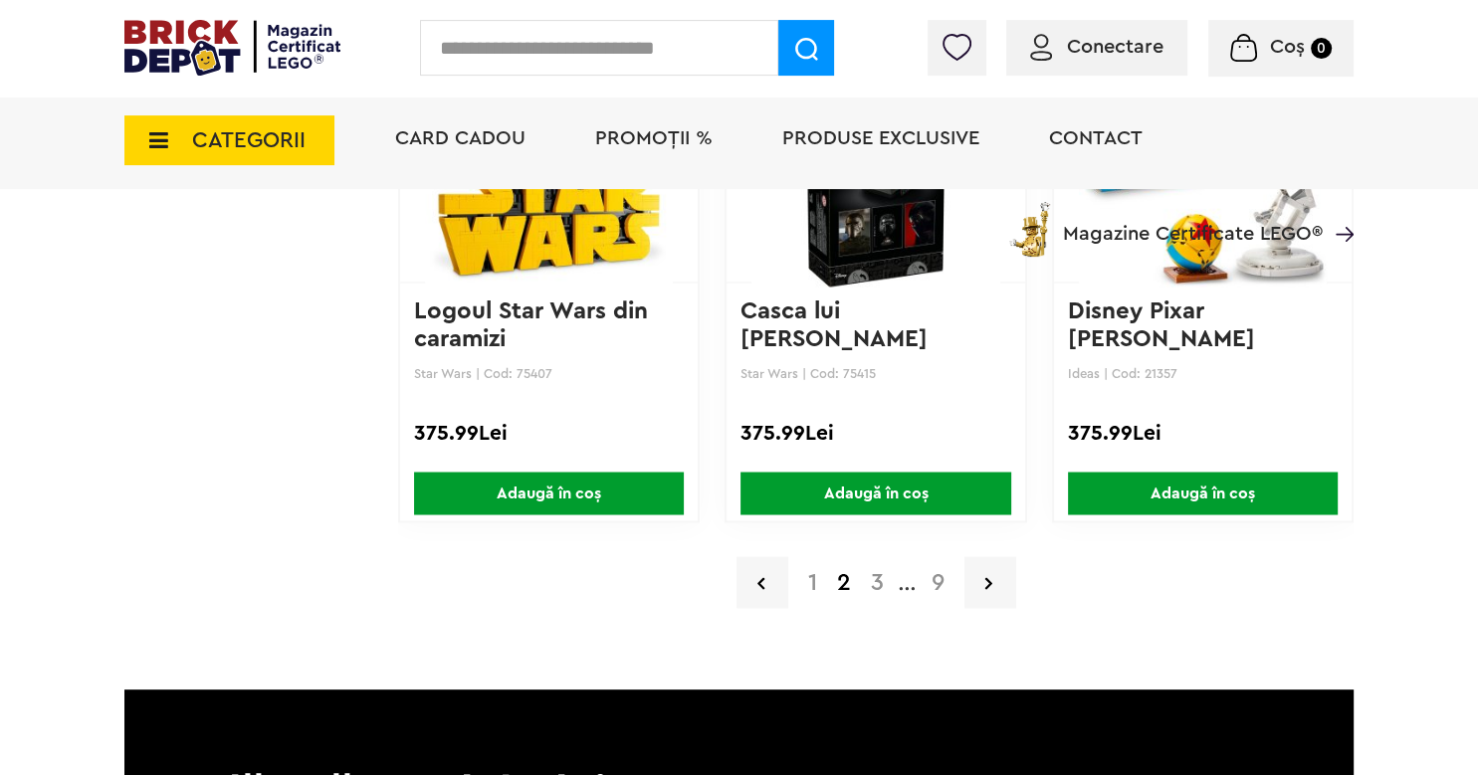
scroll to position [3418, 0]
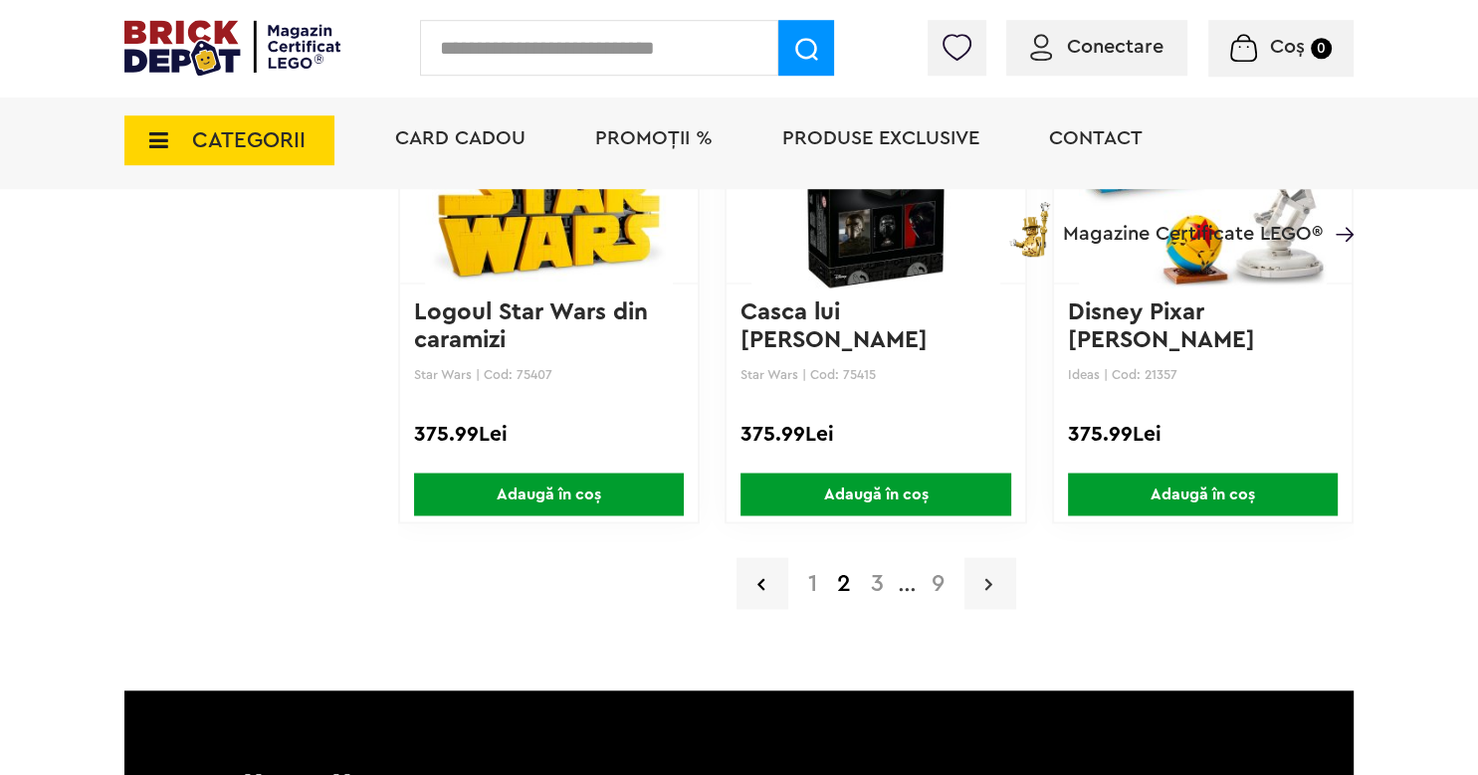
click at [976, 574] on link at bounding box center [990, 583] width 52 height 52
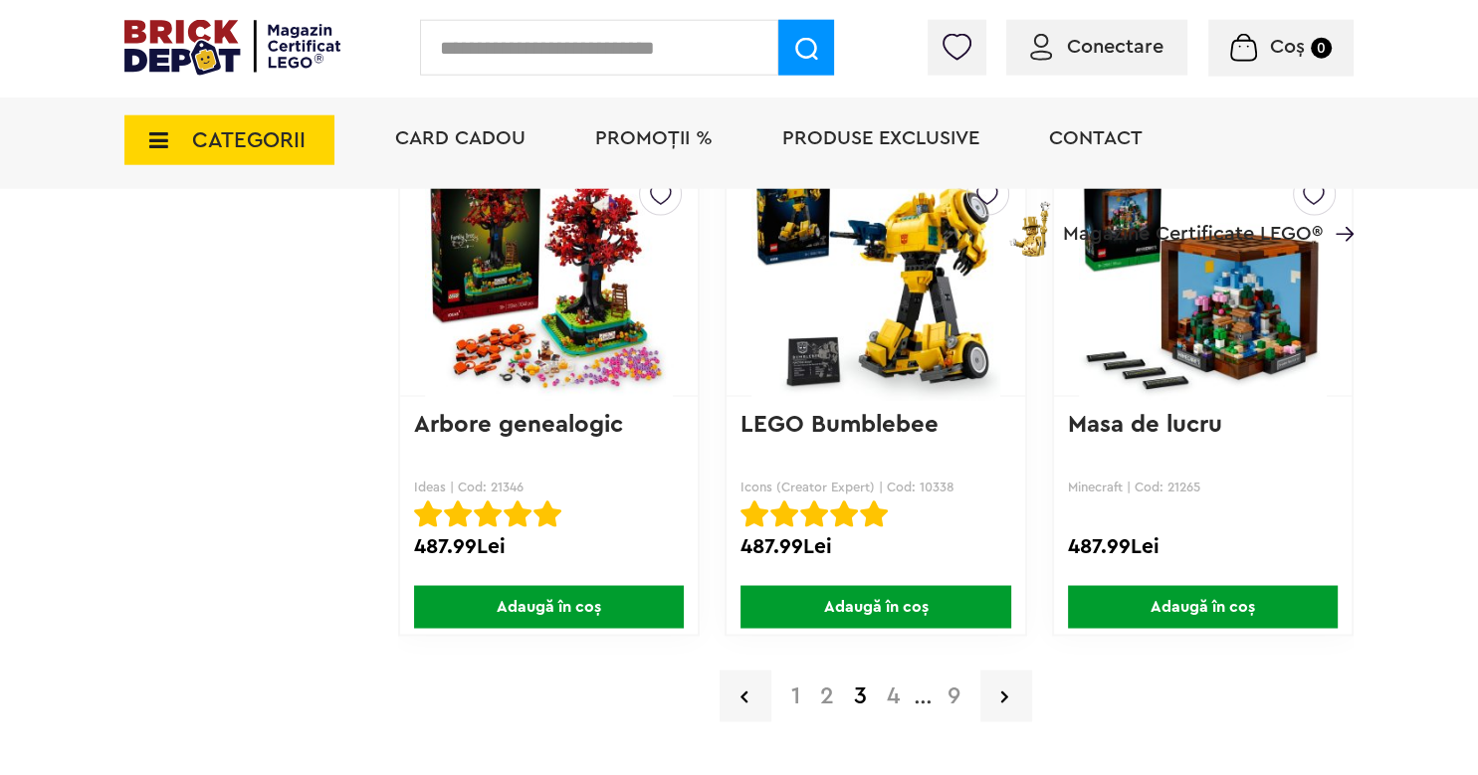
scroll to position [3307, 0]
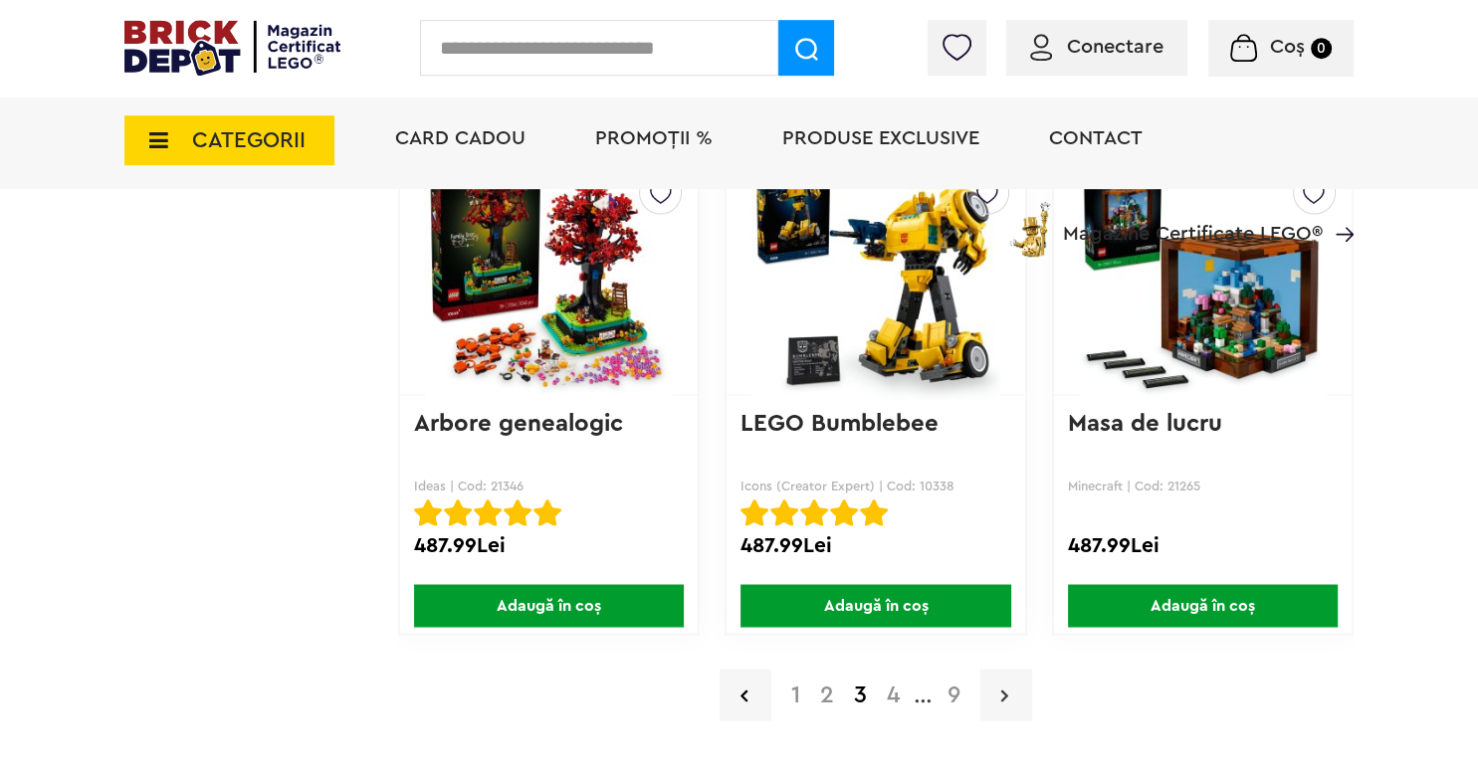
drag, startPoint x: 979, startPoint y: 690, endPoint x: 999, endPoint y: 692, distance: 20.0
click at [999, 692] on div "1 2 3 4 ... 9" at bounding box center [875, 695] width 955 height 52
click at [999, 692] on link at bounding box center [1006, 695] width 52 height 52
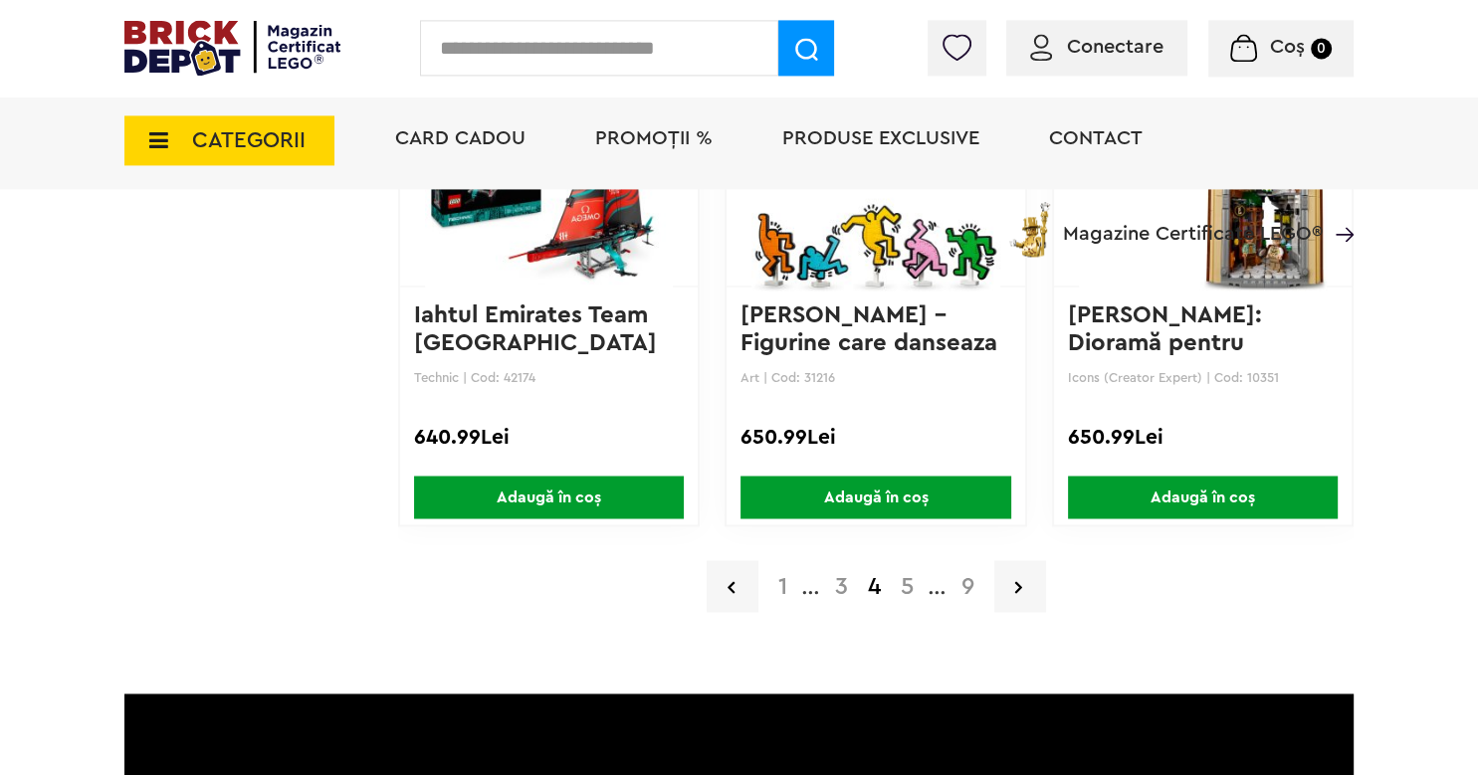
scroll to position [3518, 0]
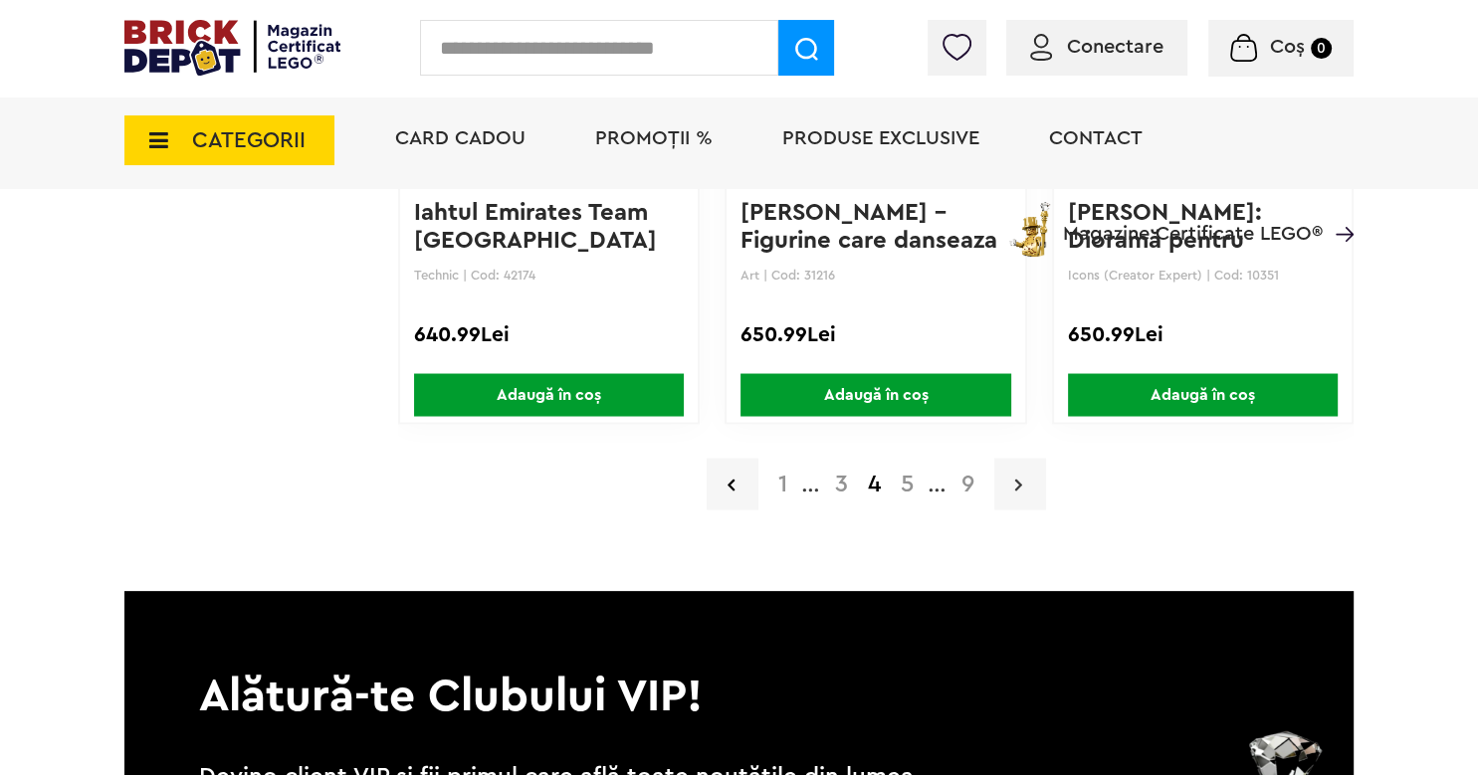
click at [1021, 479] on icon at bounding box center [1018, 484] width 7 height 20
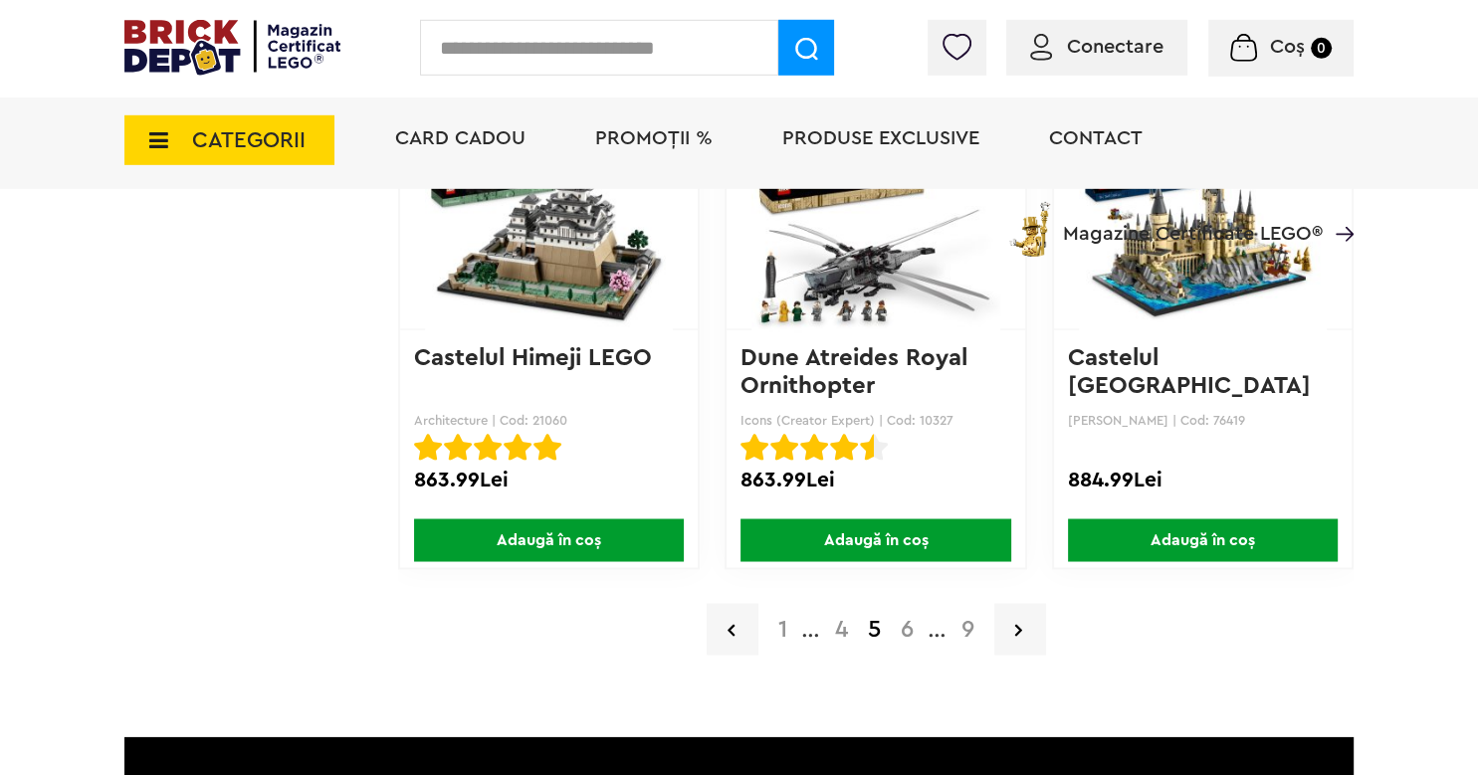
scroll to position [3443, 0]
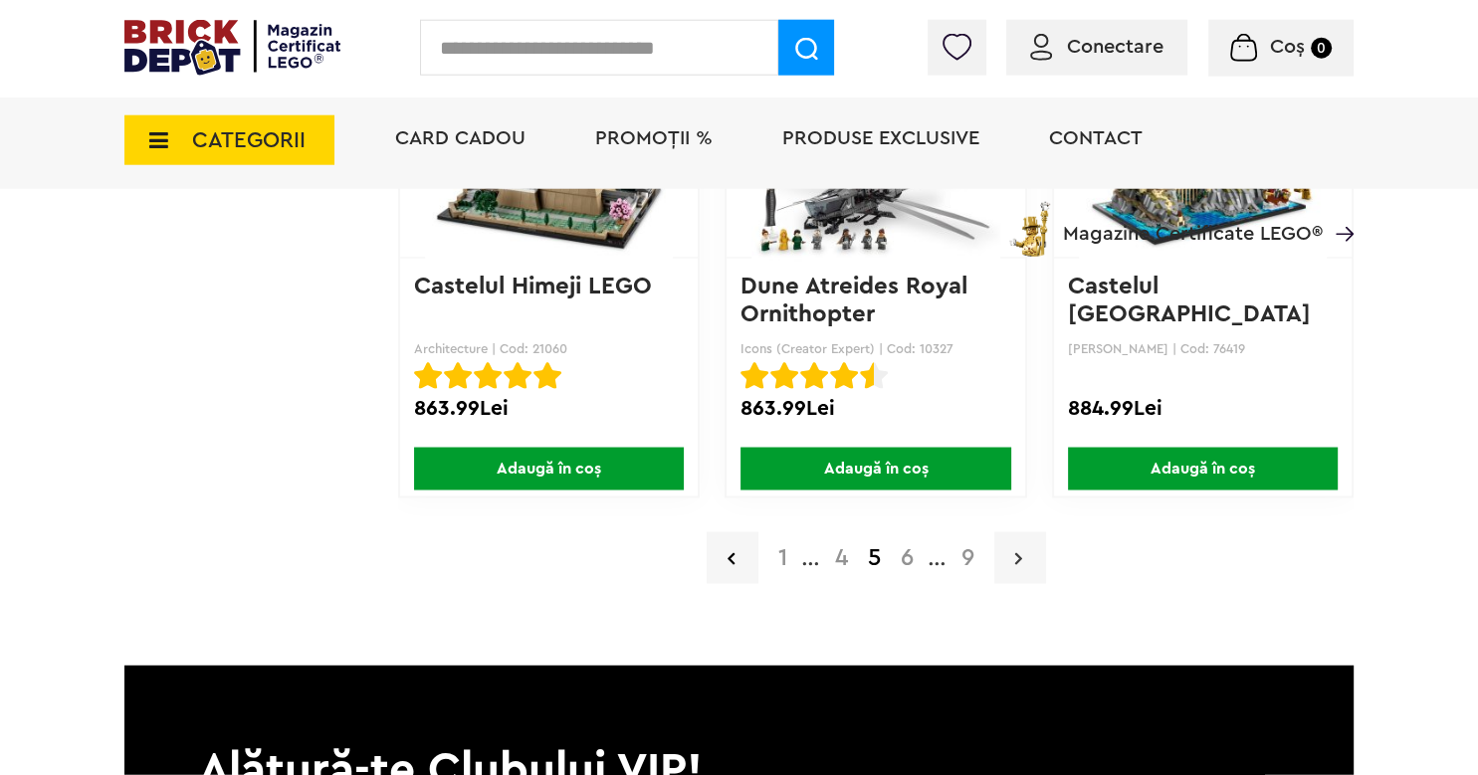
click at [1017, 557] on icon at bounding box center [1018, 558] width 7 height 20
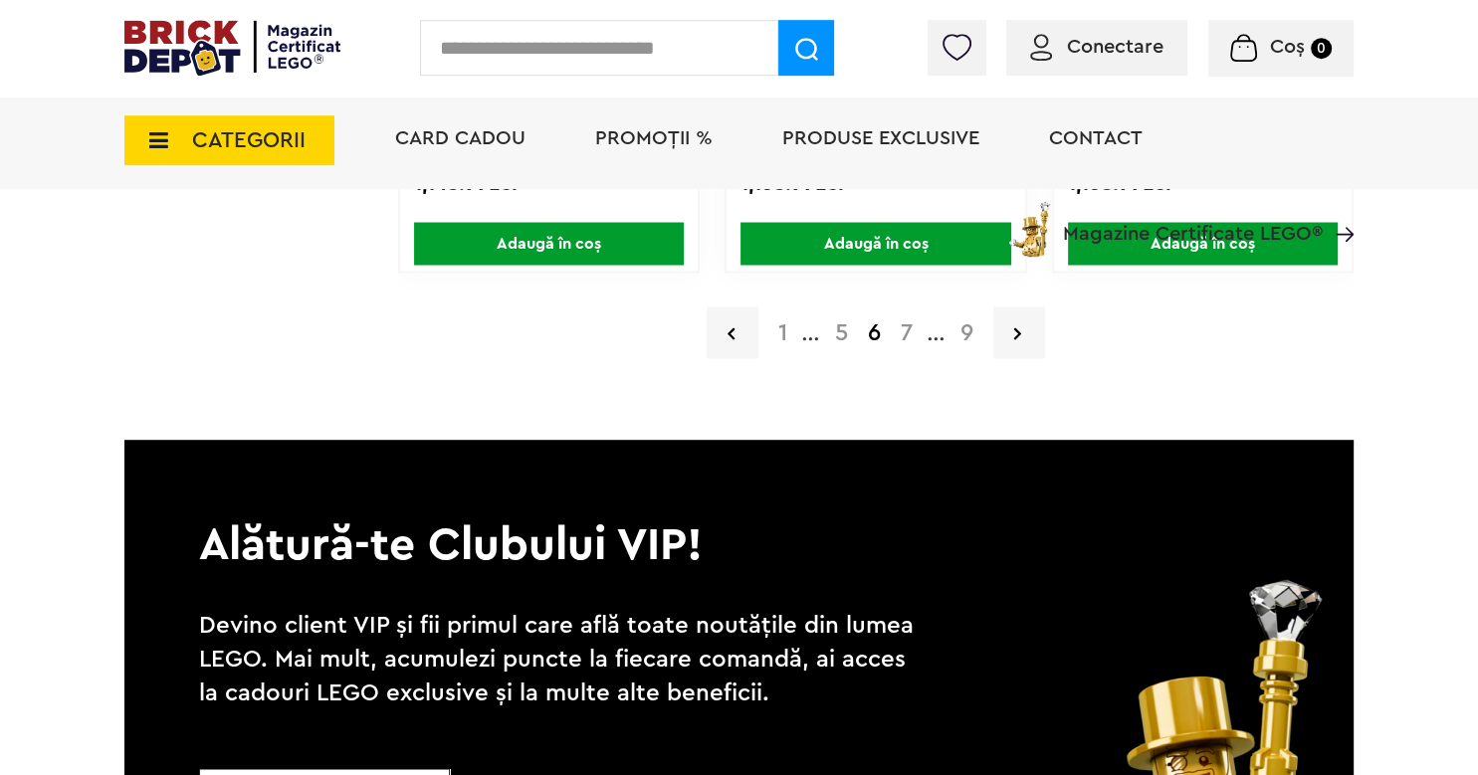
scroll to position [3665, 0]
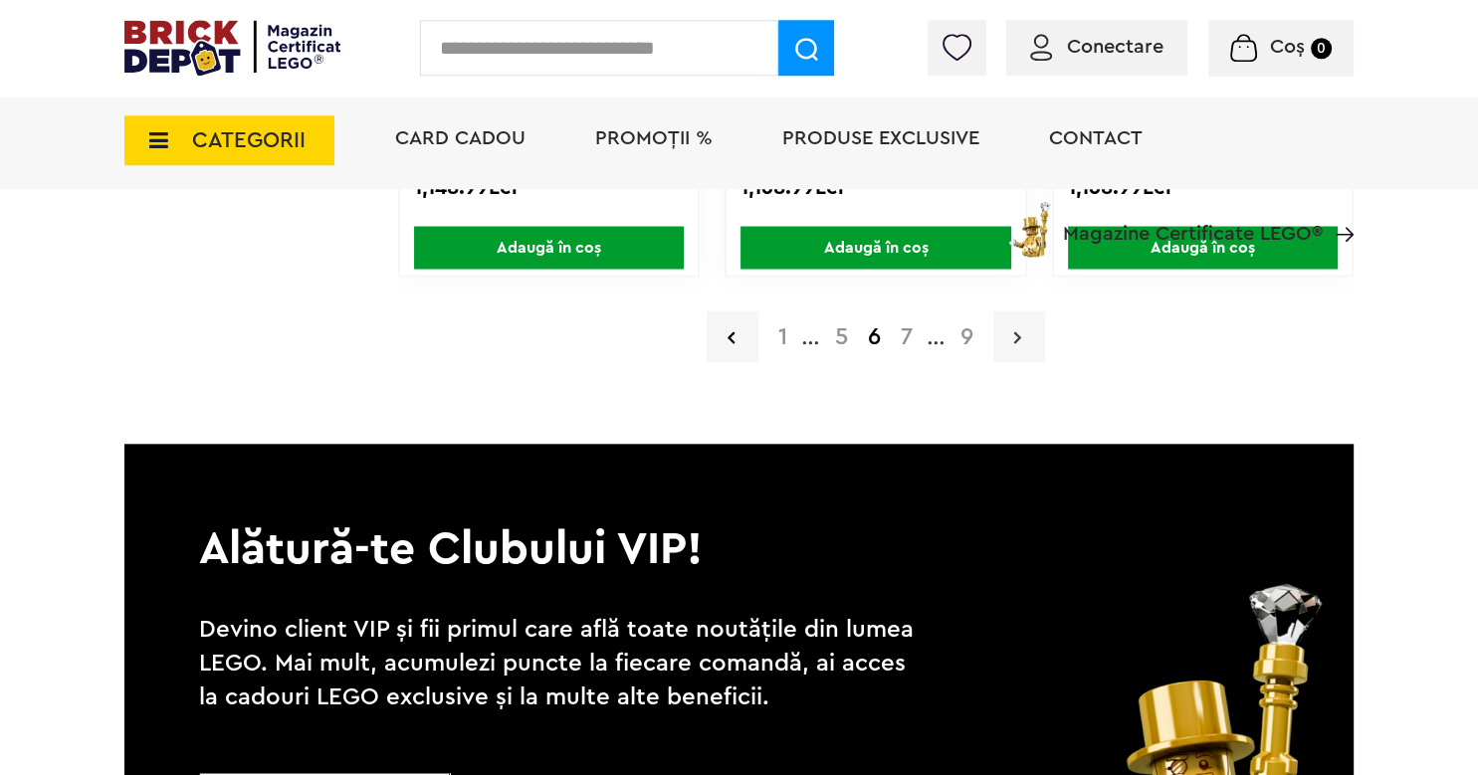
click at [1017, 332] on icon at bounding box center [1017, 336] width 7 height 20
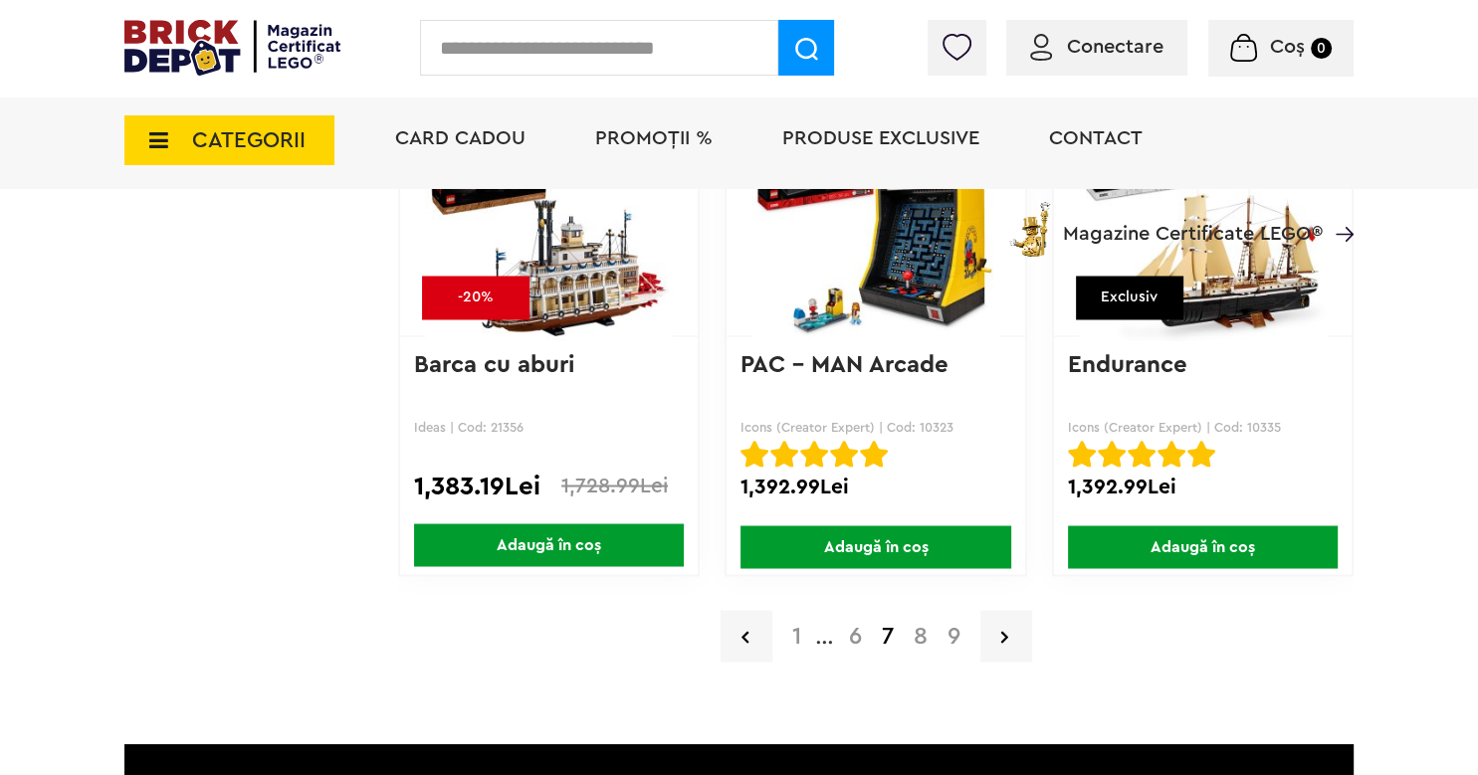
scroll to position [3367, 0]
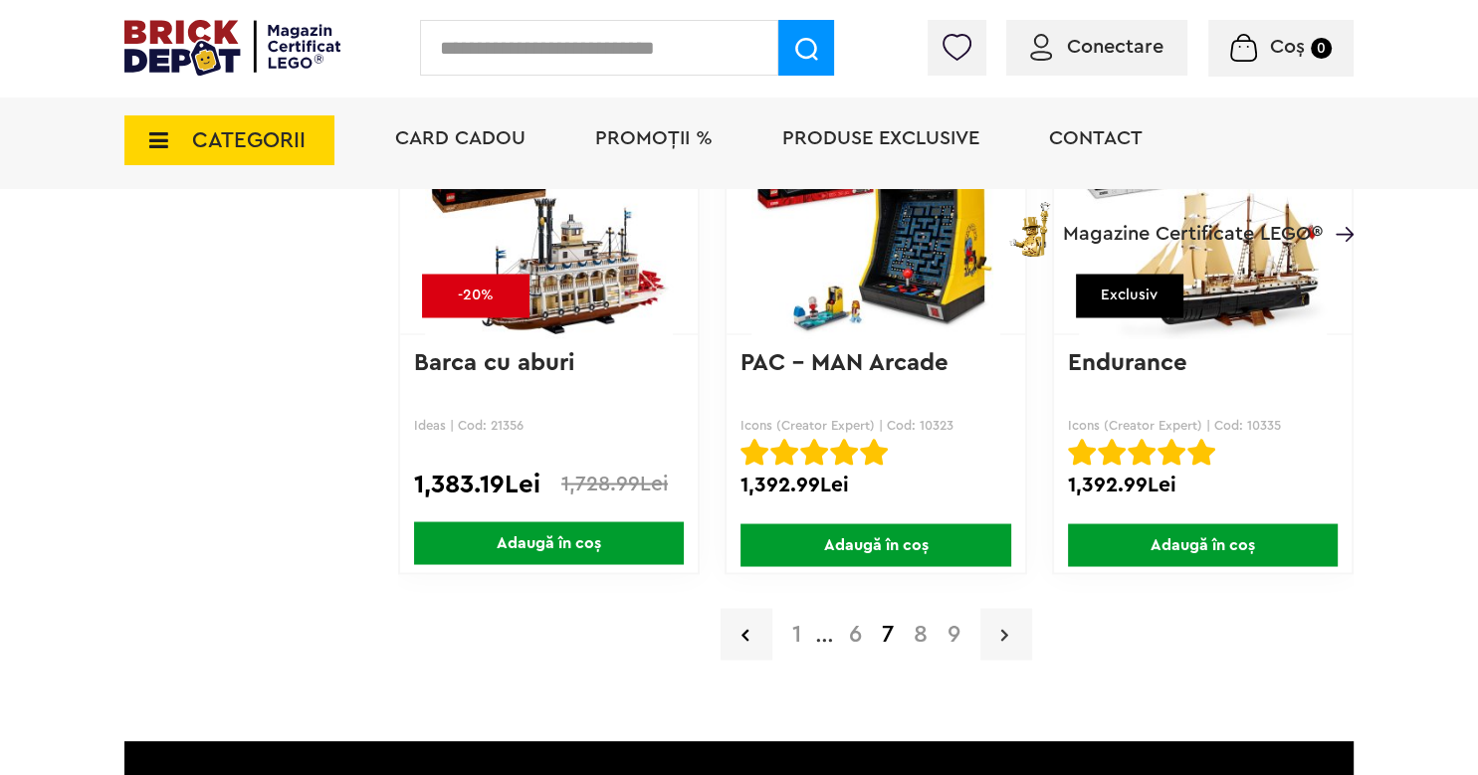
click at [1004, 634] on icon at bounding box center [1004, 634] width 7 height 20
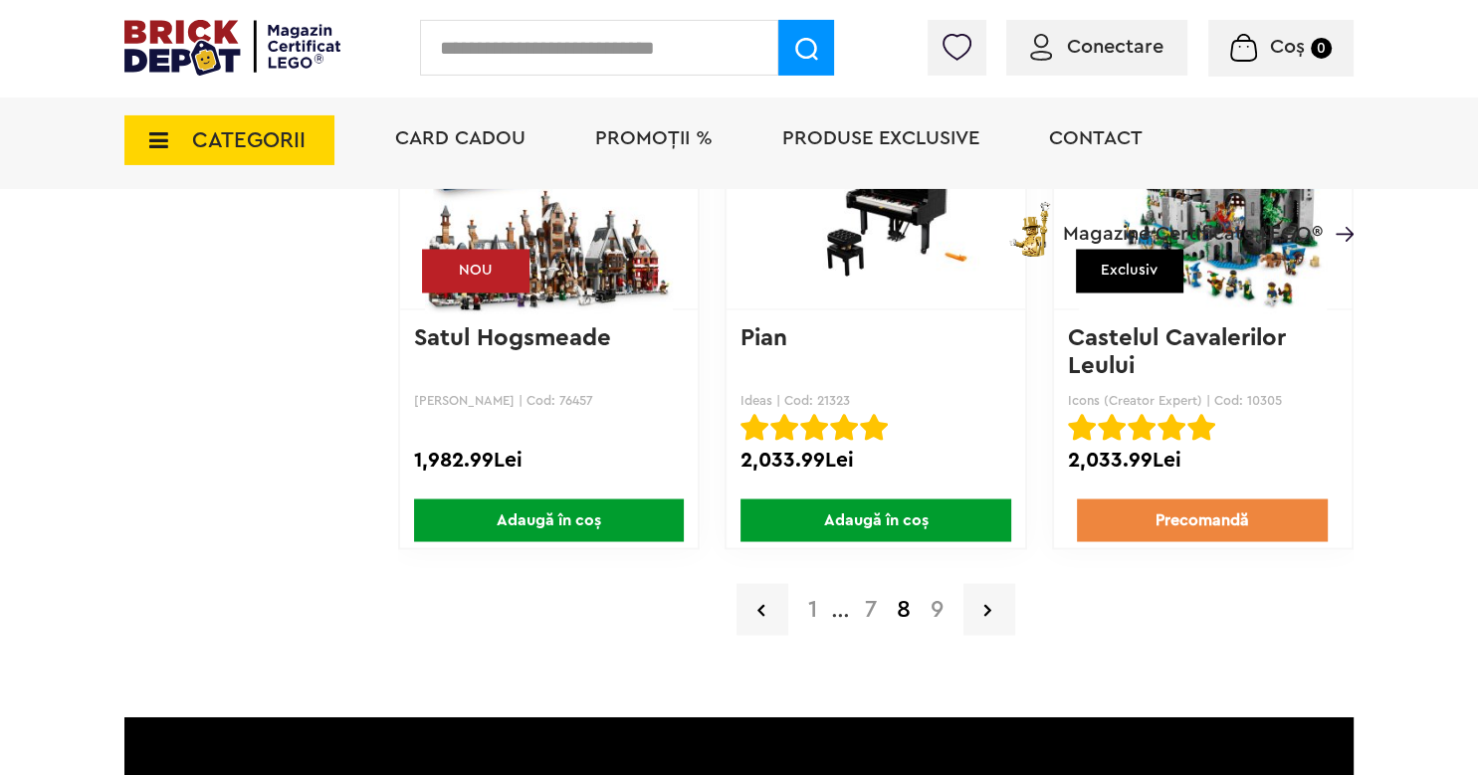
scroll to position [3392, 0]
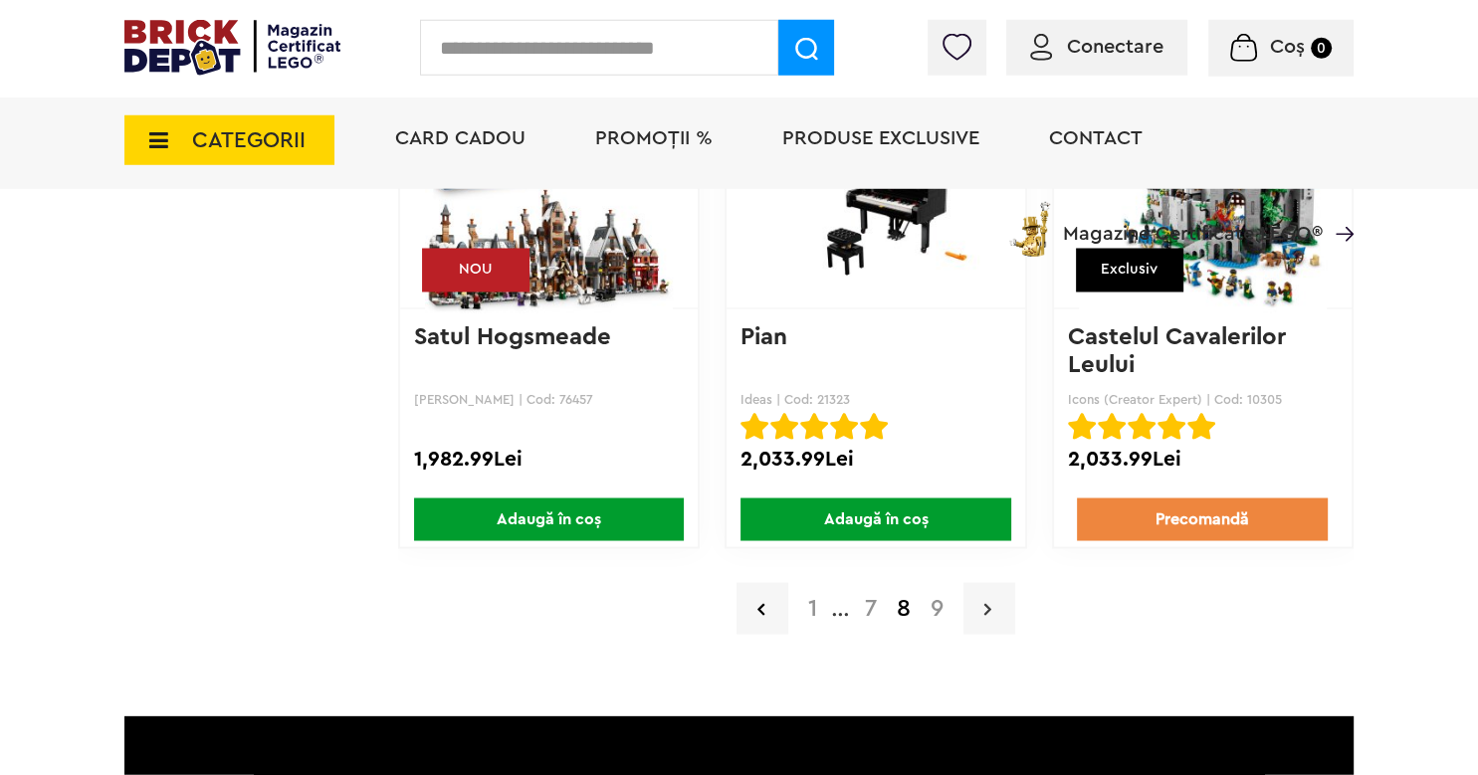
click at [977, 610] on link at bounding box center [989, 609] width 52 height 52
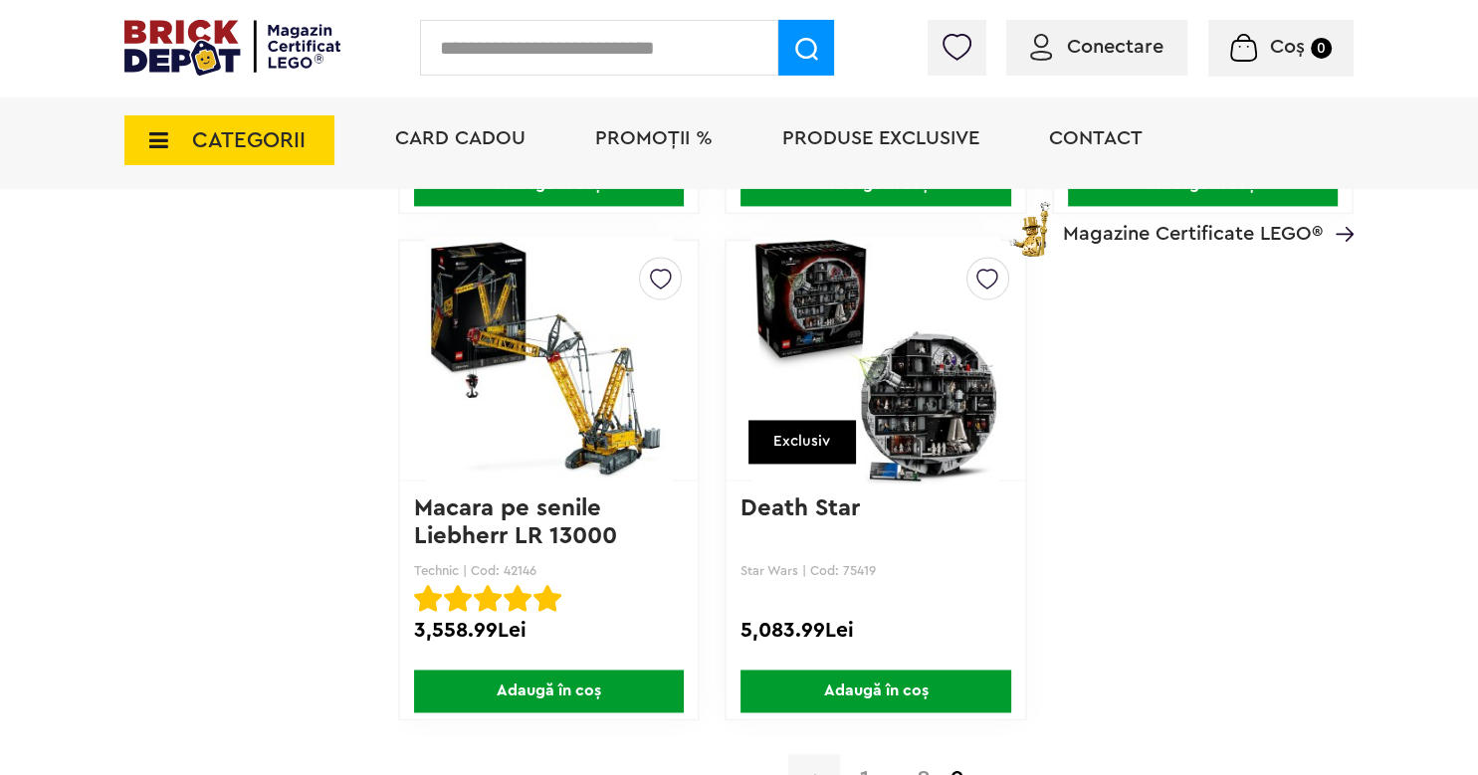
scroll to position [2714, 0]
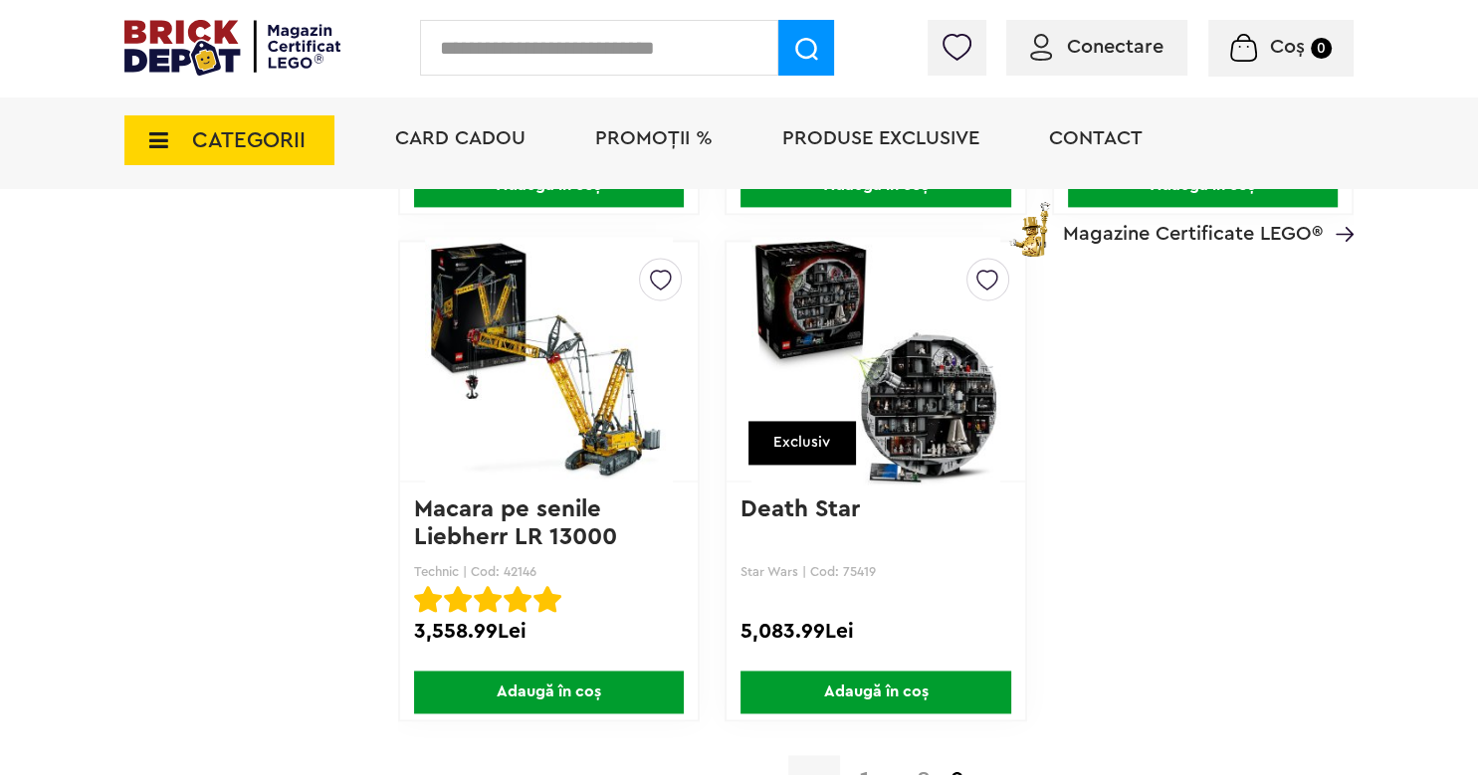
click at [177, 154] on span "CATEGORII" at bounding box center [229, 140] width 210 height 50
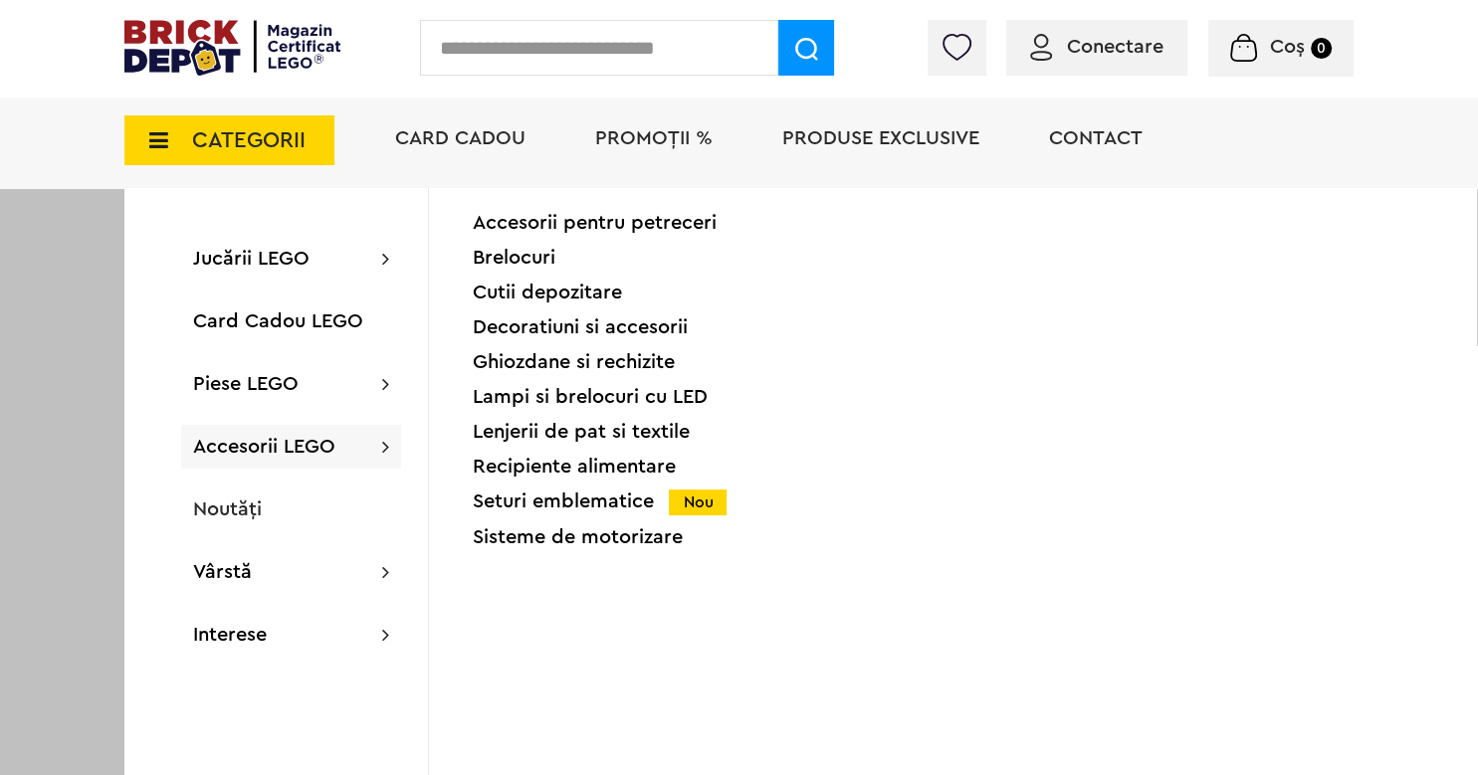
click at [551, 505] on div "Seturi emblematice Nou" at bounding box center [633, 502] width 320 height 21
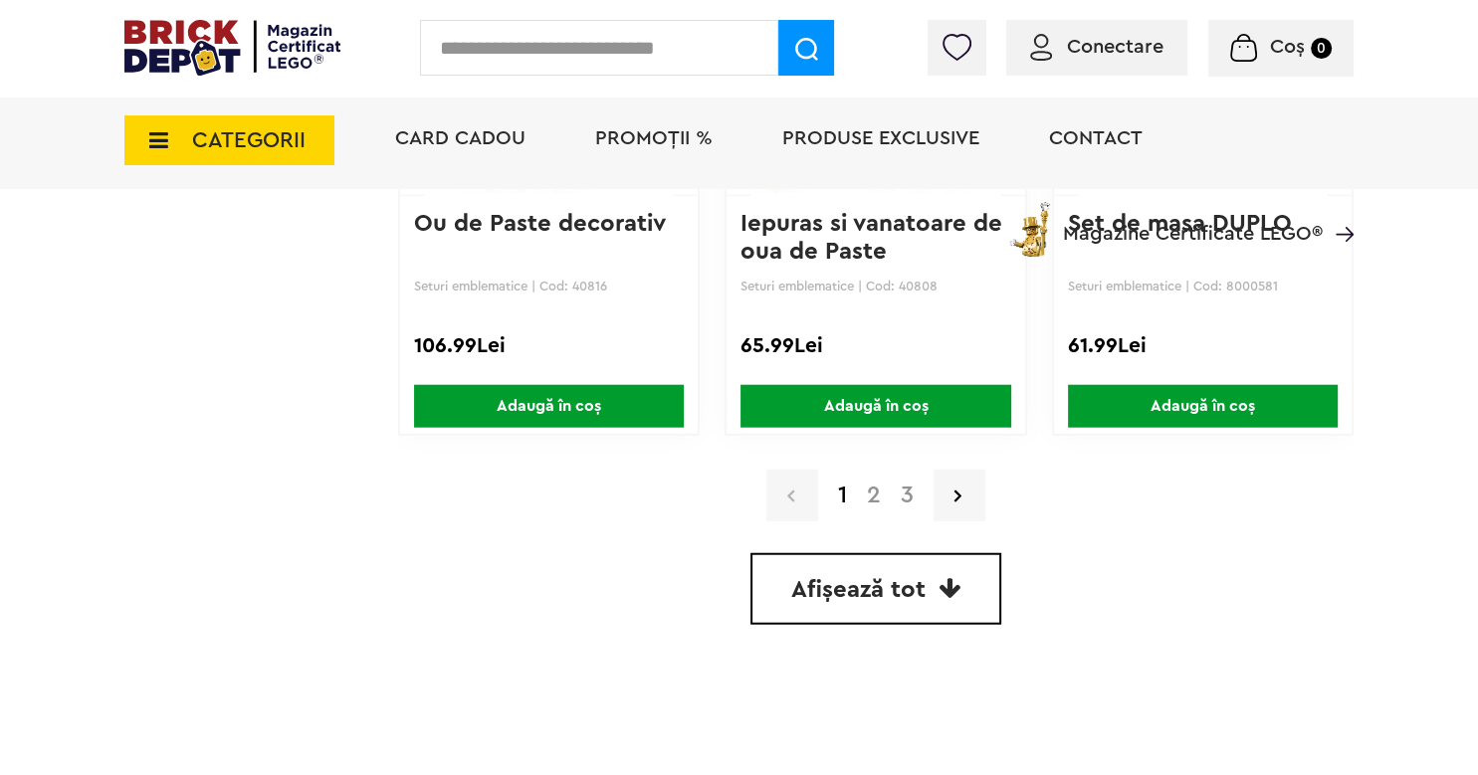
scroll to position [4849, 0]
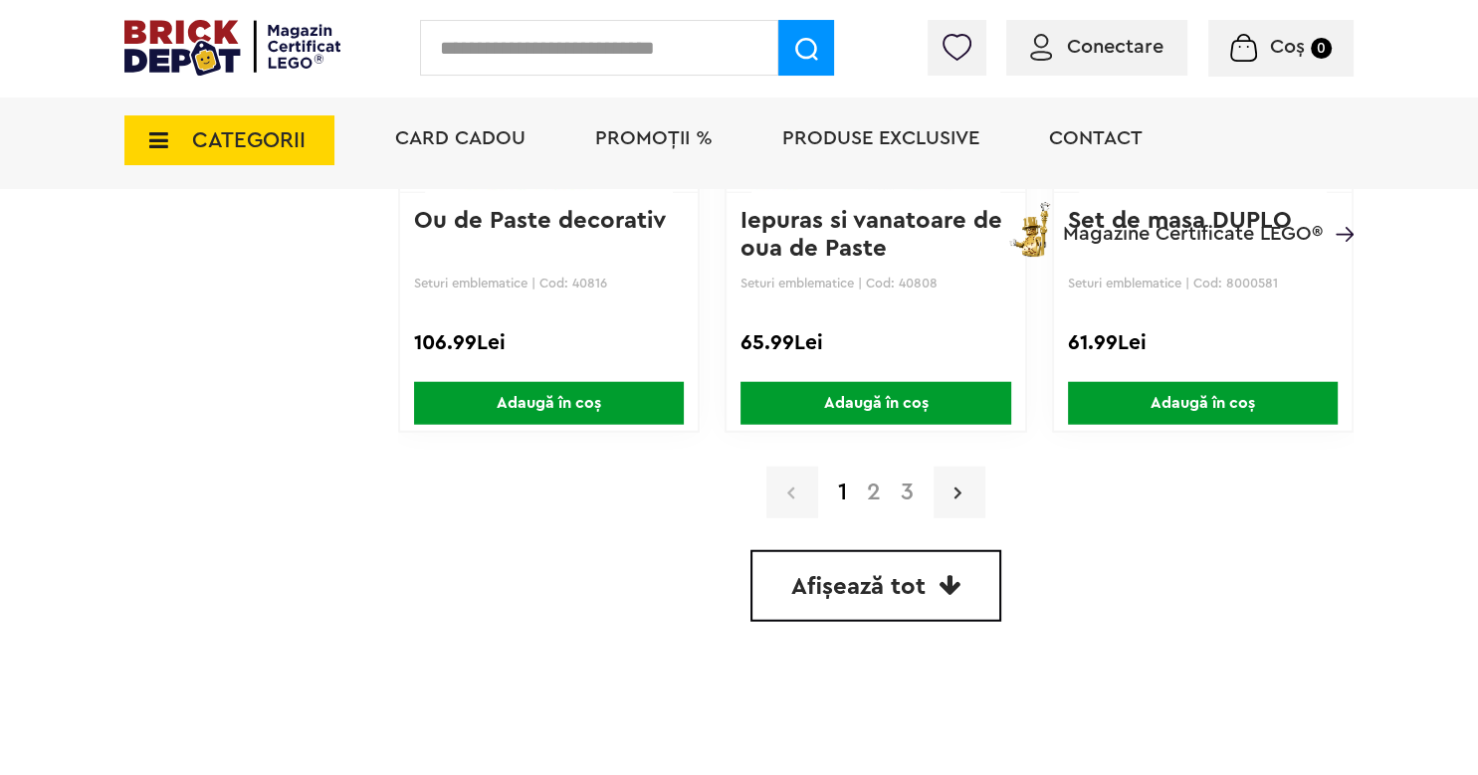
click at [969, 489] on link at bounding box center [959, 493] width 52 height 52
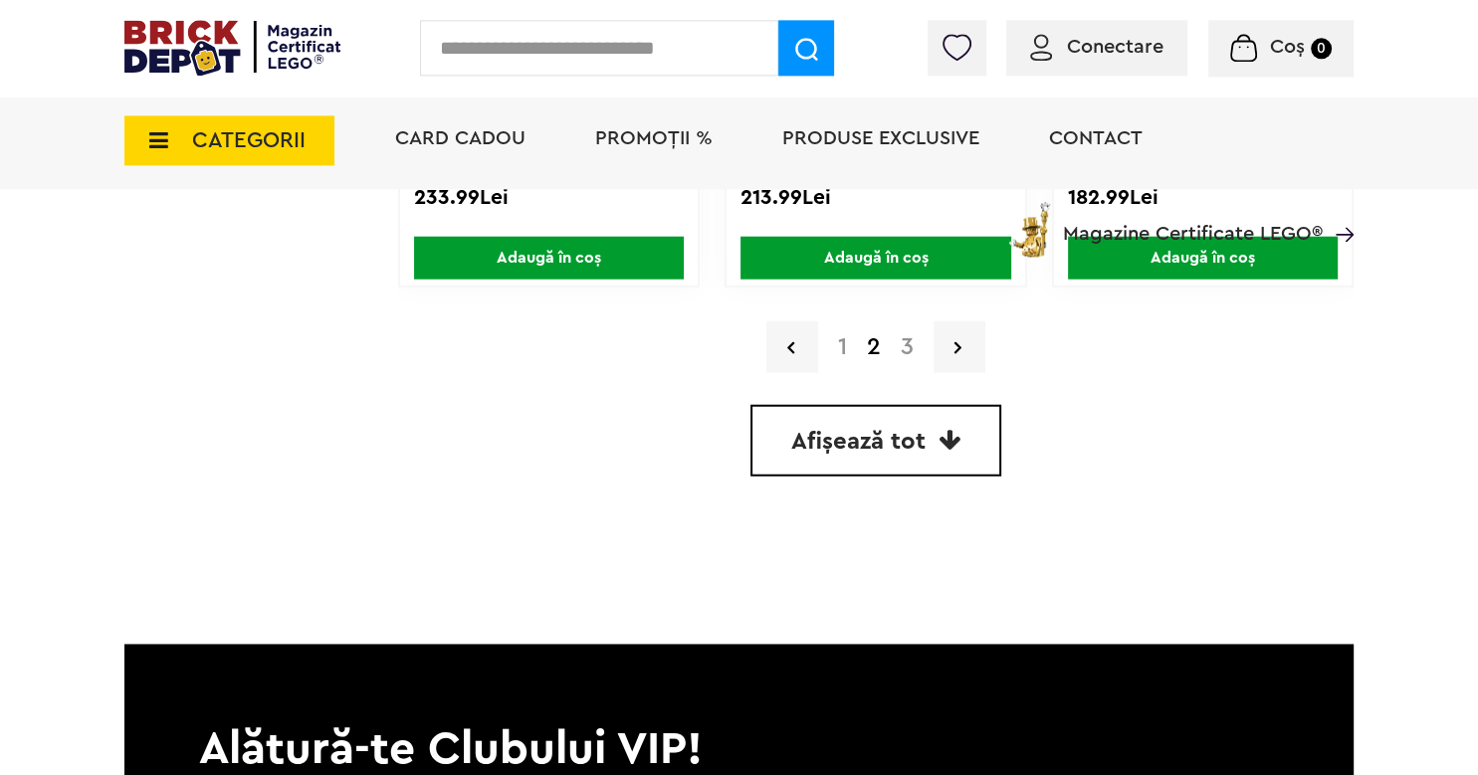
scroll to position [4995, 0]
click at [887, 415] on link "Afișează tot" at bounding box center [875, 440] width 251 height 72
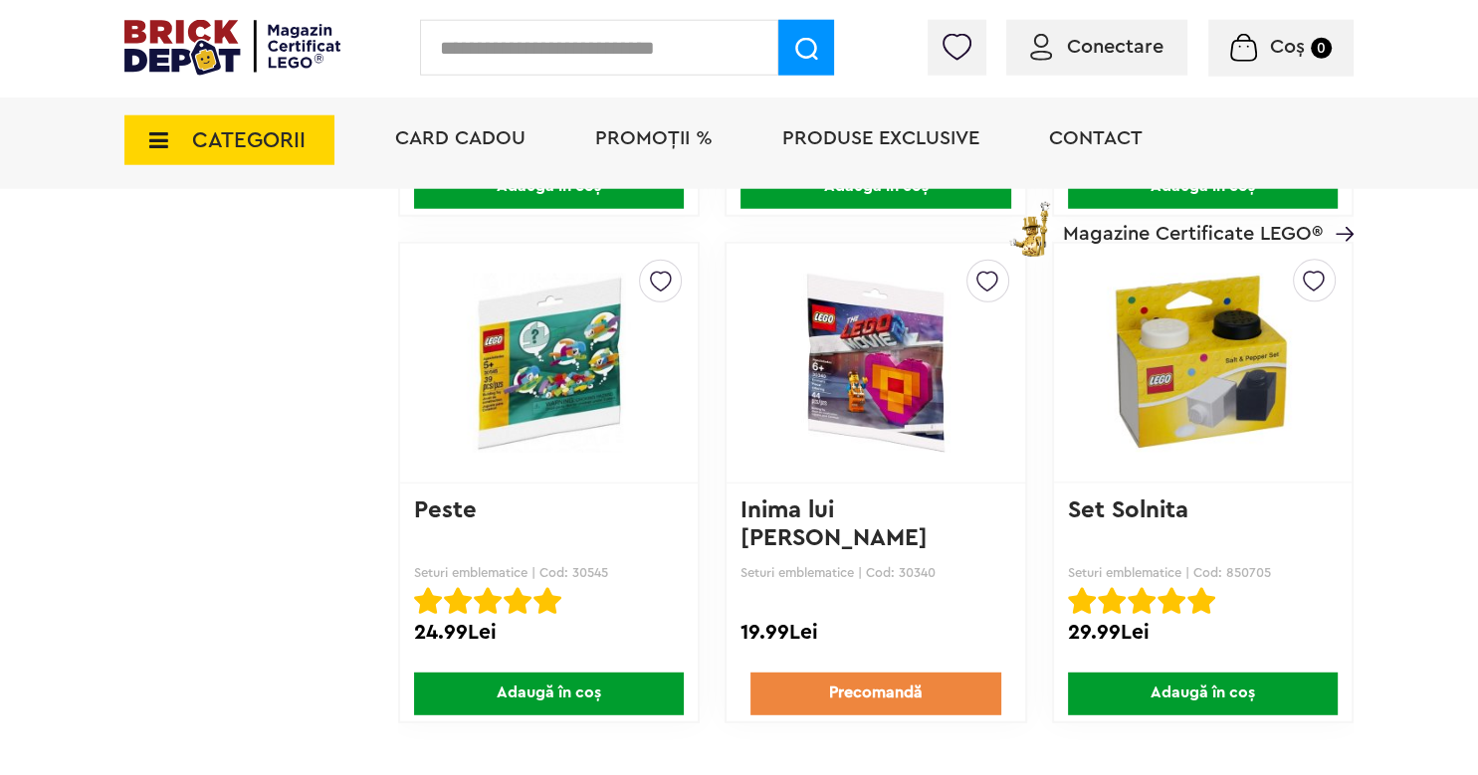
scroll to position [9448, 0]
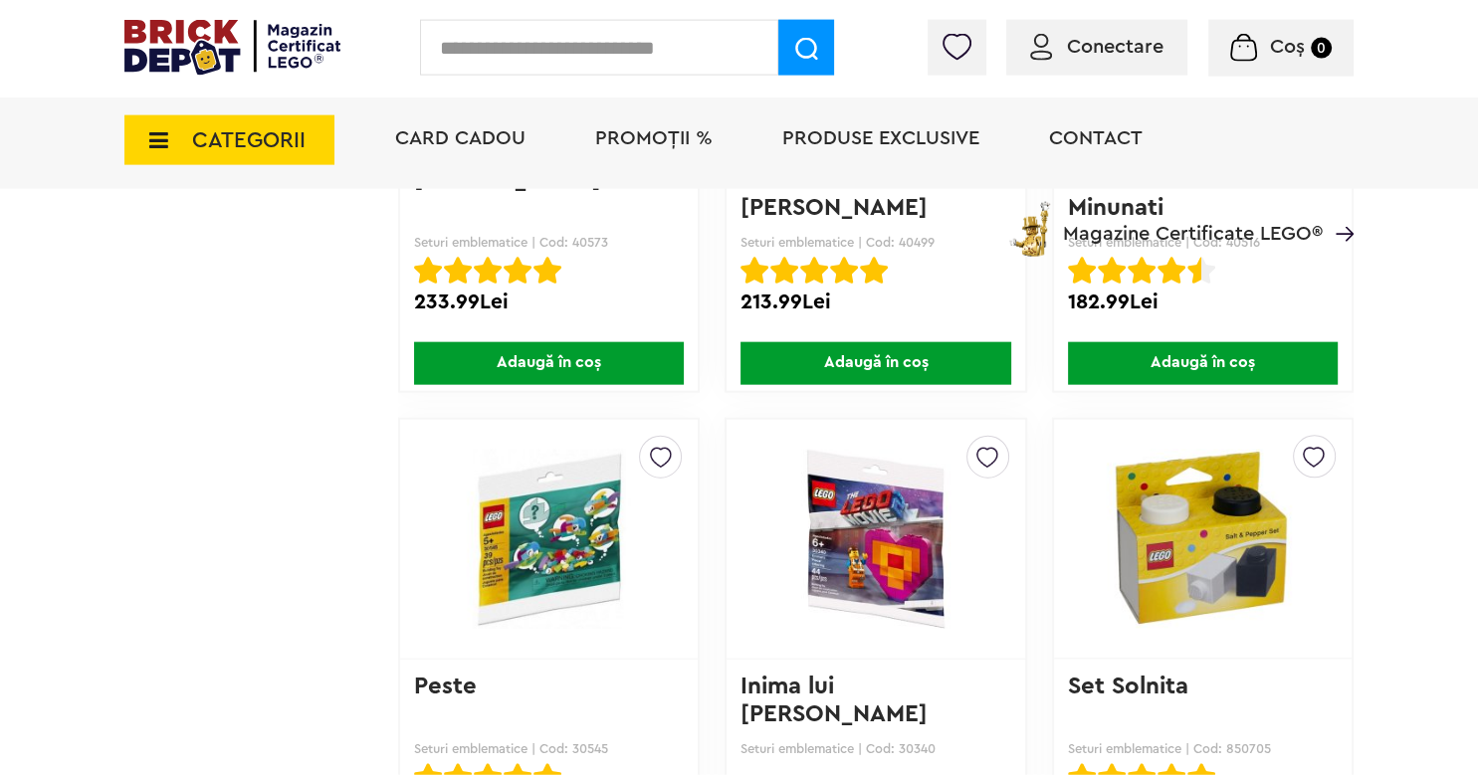
click at [477, 158] on li "Card Cadou" at bounding box center [460, 141] width 170 height 97
click at [457, 131] on span "Card Cadou" at bounding box center [460, 138] width 130 height 20
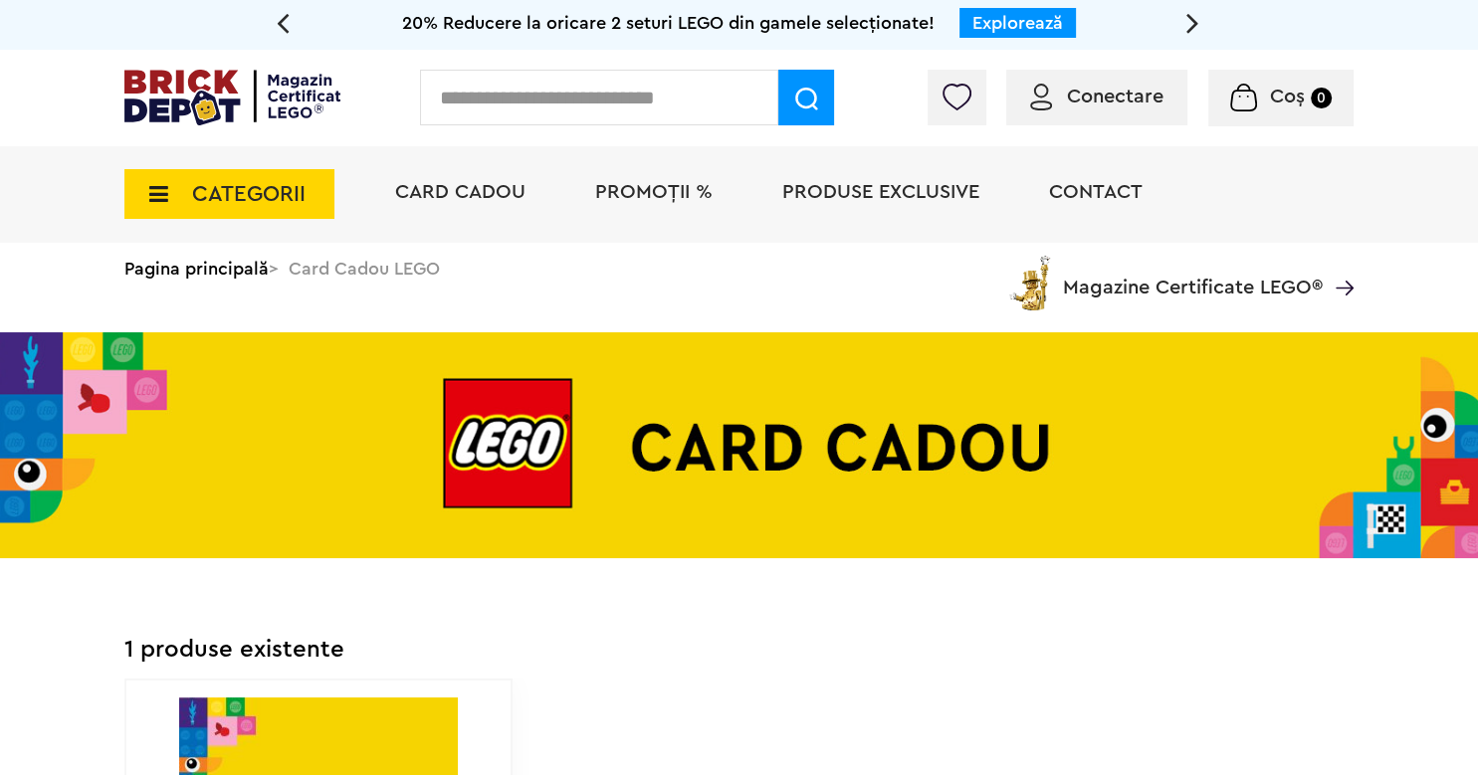
click at [850, 191] on span "Produse exclusive" at bounding box center [880, 192] width 197 height 20
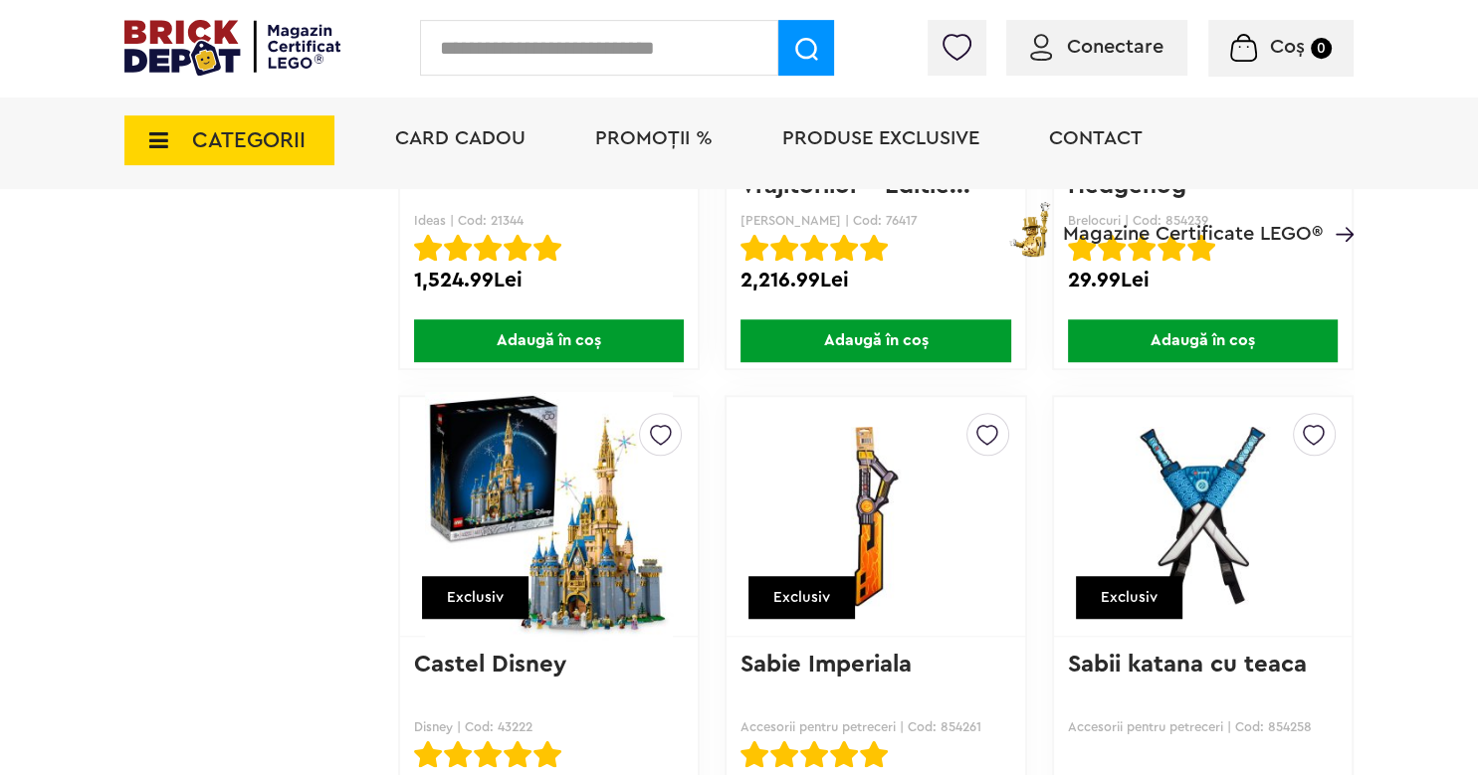
scroll to position [8841, 0]
